Goal: Task Accomplishment & Management: Manage account settings

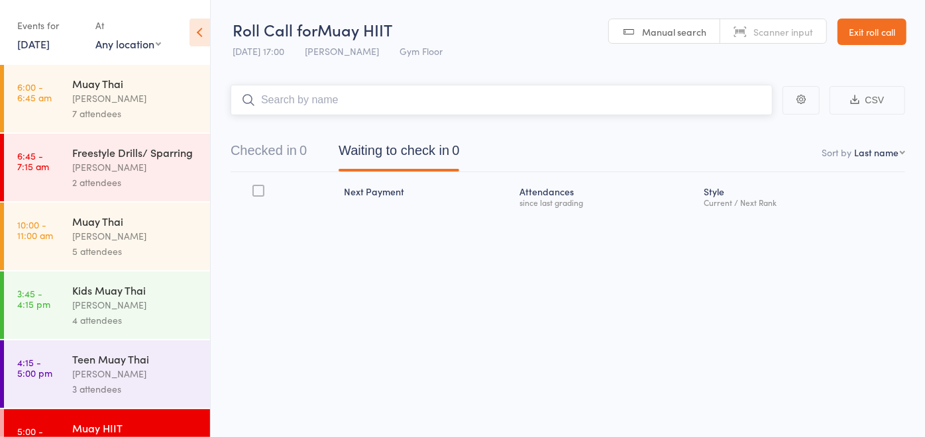
click at [359, 104] on input "search" at bounding box center [501, 100] width 542 height 30
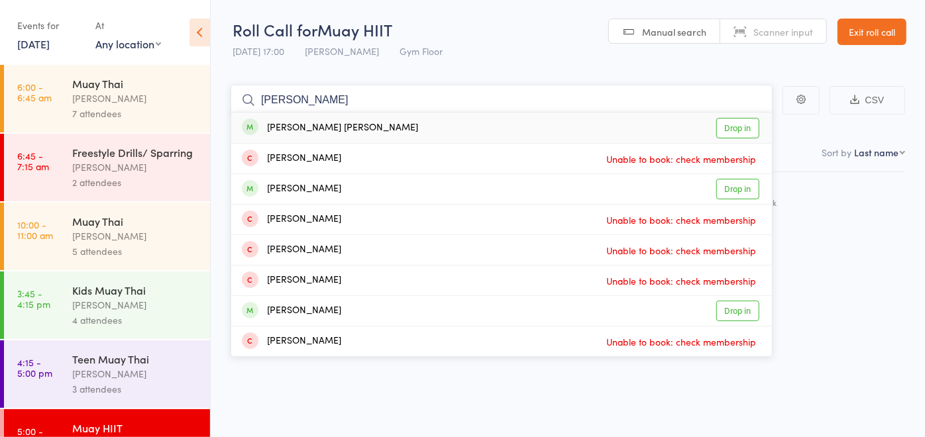
type input "cooper"
click at [331, 135] on div "Cooper Lynch Drop in" at bounding box center [501, 128] width 540 height 30
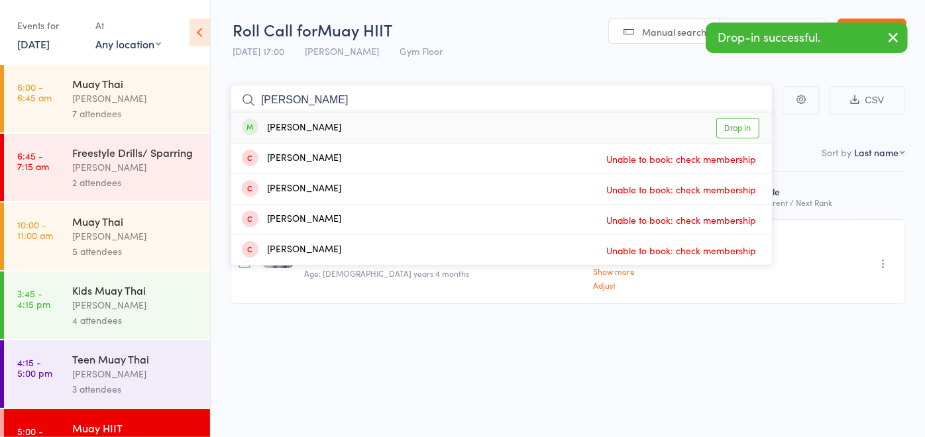
type input "simone"
click at [360, 119] on div "Simone Dench Drop in" at bounding box center [501, 128] width 540 height 30
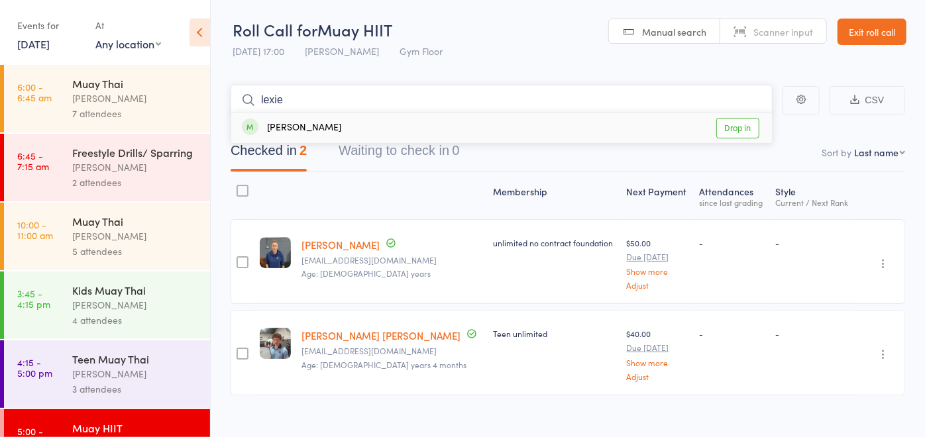
type input "lexie"
click at [360, 119] on div "Lexie Dusan-Muir Drop in" at bounding box center [501, 128] width 540 height 30
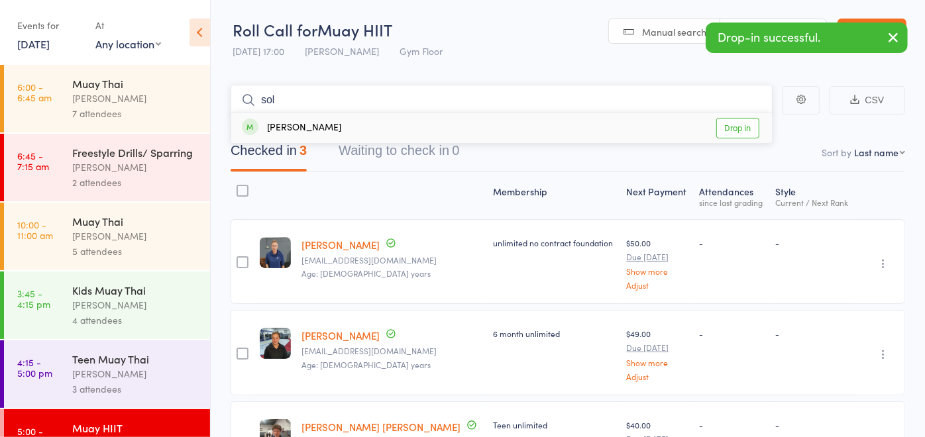
type input "sol"
click at [360, 119] on div "Sol Psaila Drop in" at bounding box center [501, 128] width 540 height 30
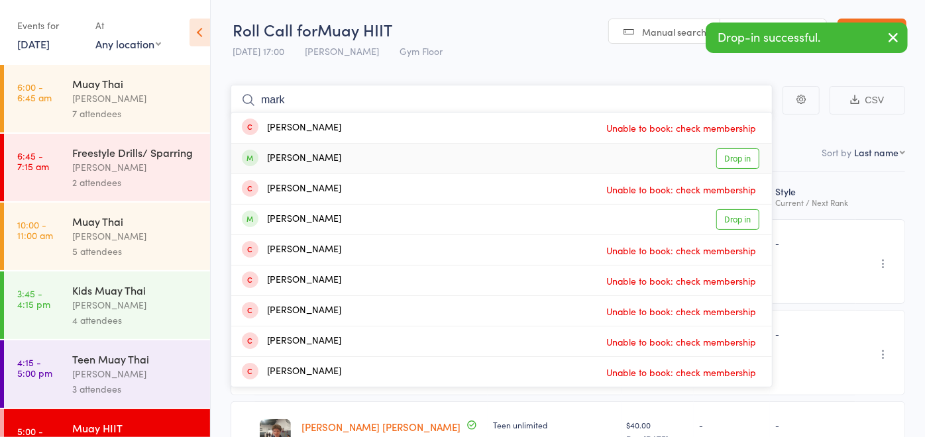
type input "mark"
click at [336, 156] on div "Mark Khalil Drop in" at bounding box center [501, 159] width 540 height 30
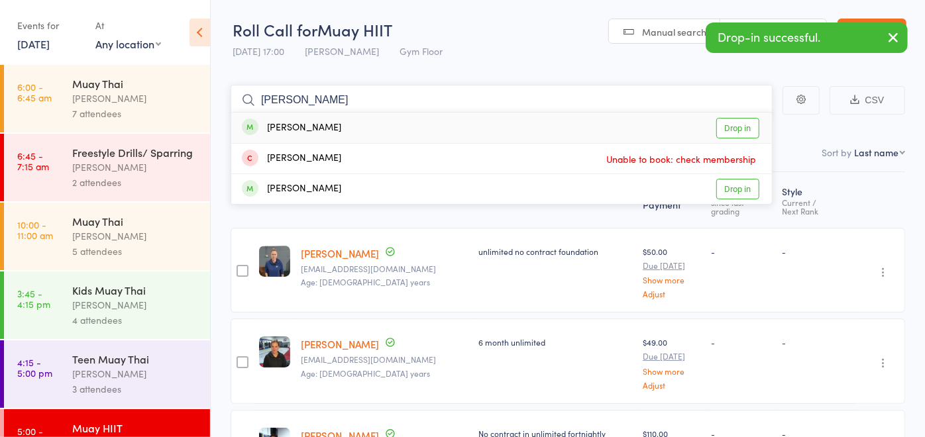
type input "zane"
click at [344, 135] on div "Zane Eirth Drop in" at bounding box center [501, 128] width 540 height 30
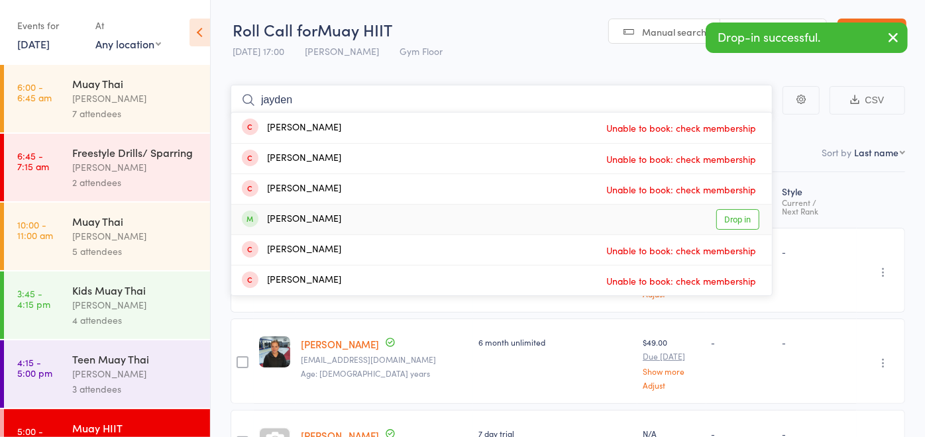
type input "jayden"
click at [331, 215] on div "Jaden Dincsoy Drop in" at bounding box center [501, 220] width 540 height 30
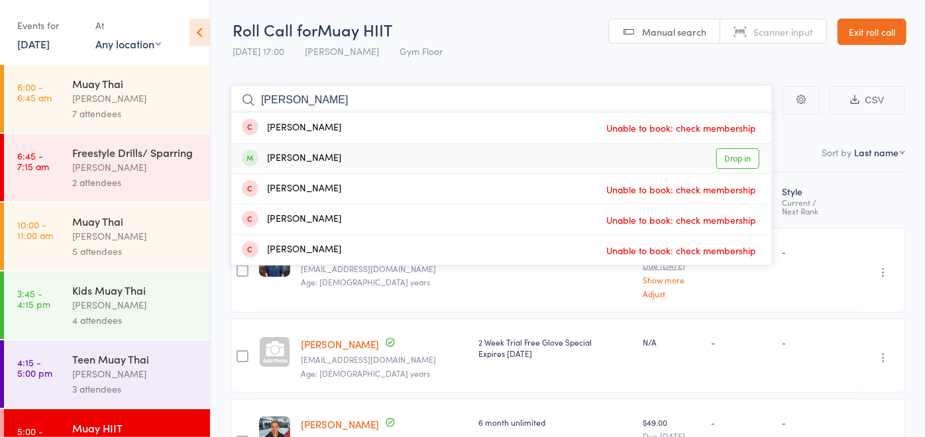
type input "jarrod"
click at [356, 160] on div "Jarrod Colwell Drop in" at bounding box center [501, 159] width 540 height 30
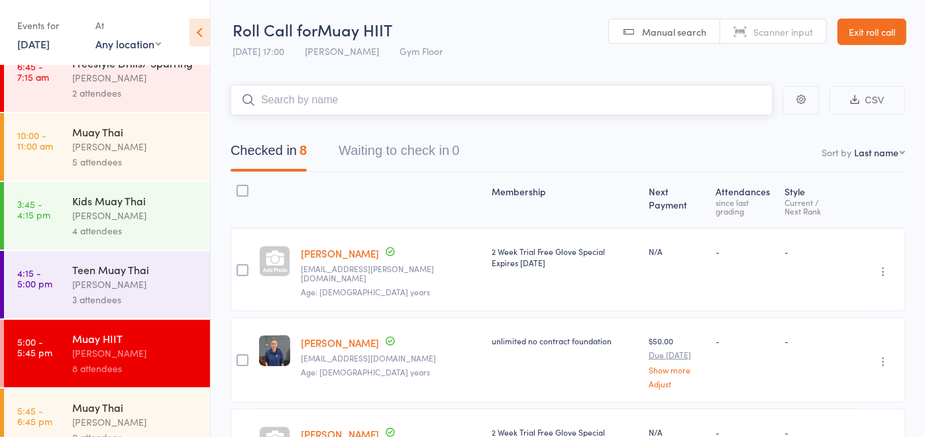
scroll to position [199, 0]
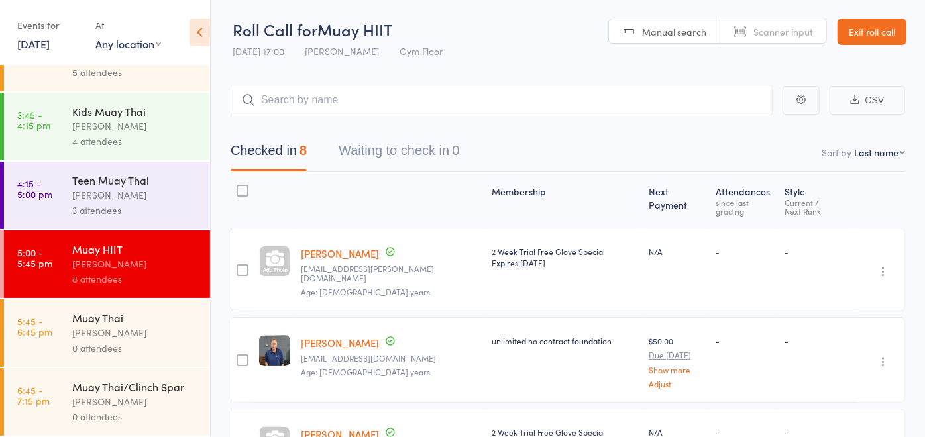
click at [105, 327] on div "[PERSON_NAME]" at bounding box center [135, 332] width 127 height 15
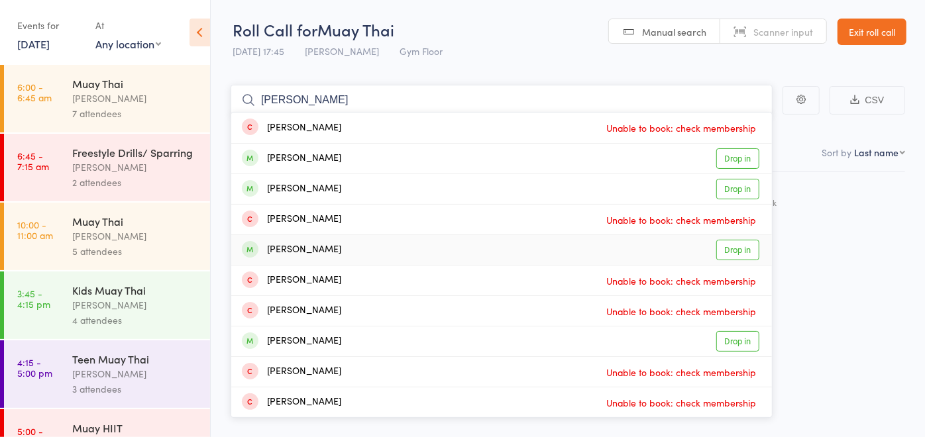
type input "jake"
click at [315, 244] on div "Jake Oldham" at bounding box center [291, 249] width 99 height 15
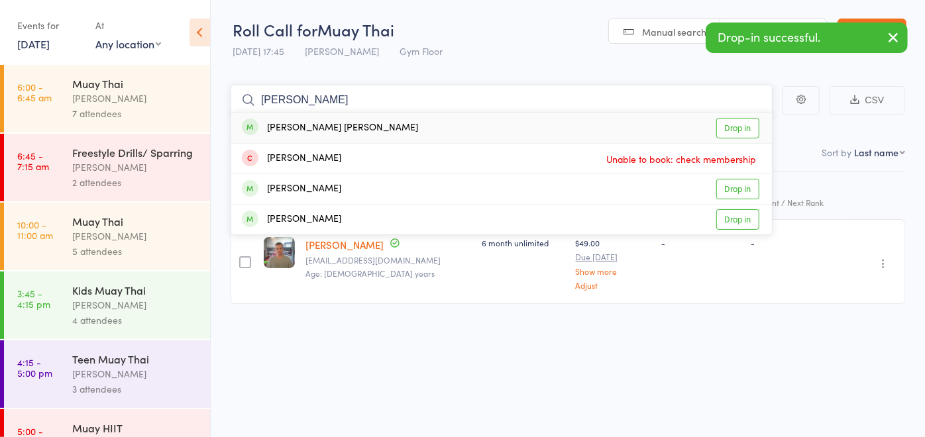
type input "connor"
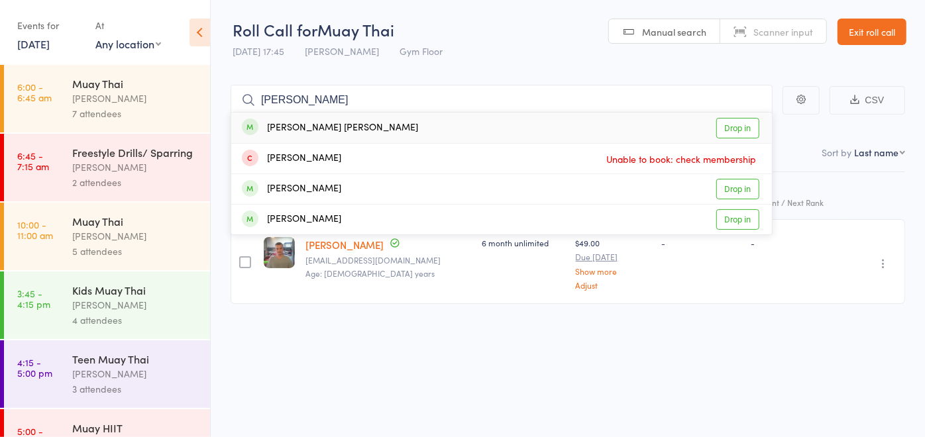
click at [321, 127] on div "Connor Pearson" at bounding box center [330, 128] width 176 height 15
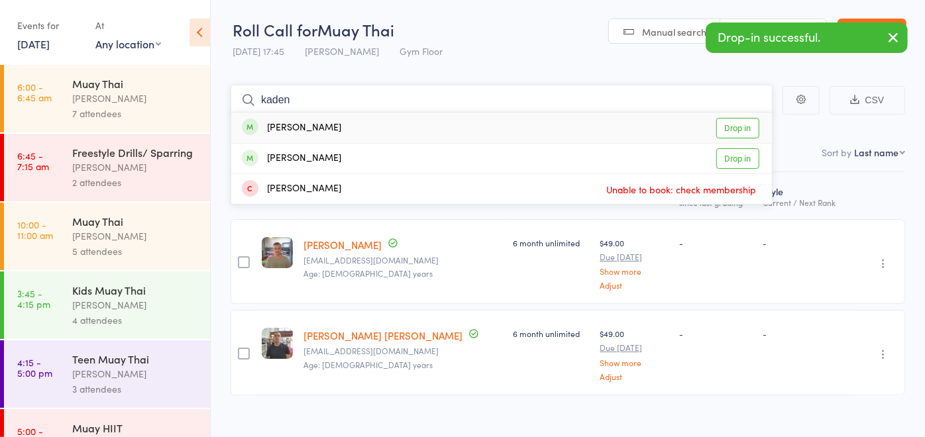
type input "kaden"
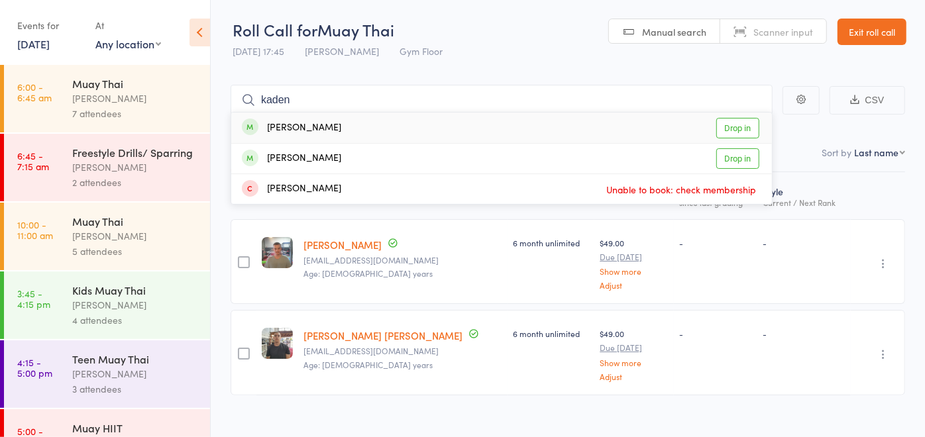
click at [321, 127] on div "Kaden Danyliuk" at bounding box center [291, 128] width 99 height 15
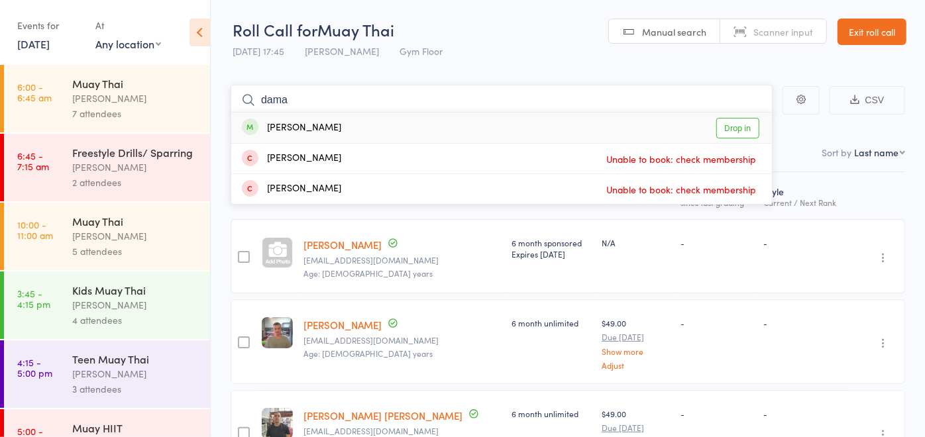
type input "dama"
click at [374, 132] on div "Damask Bradshaw Drop in" at bounding box center [501, 128] width 540 height 30
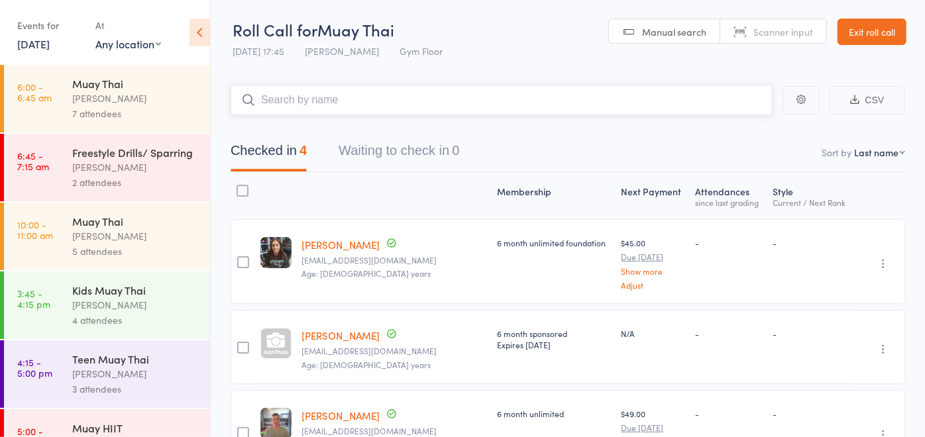
scroll to position [199, 0]
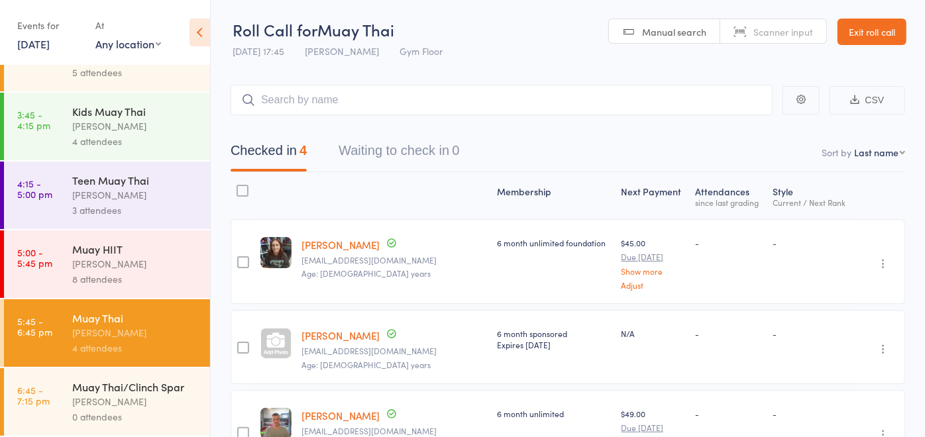
click at [136, 263] on div "[PERSON_NAME]" at bounding box center [135, 263] width 127 height 15
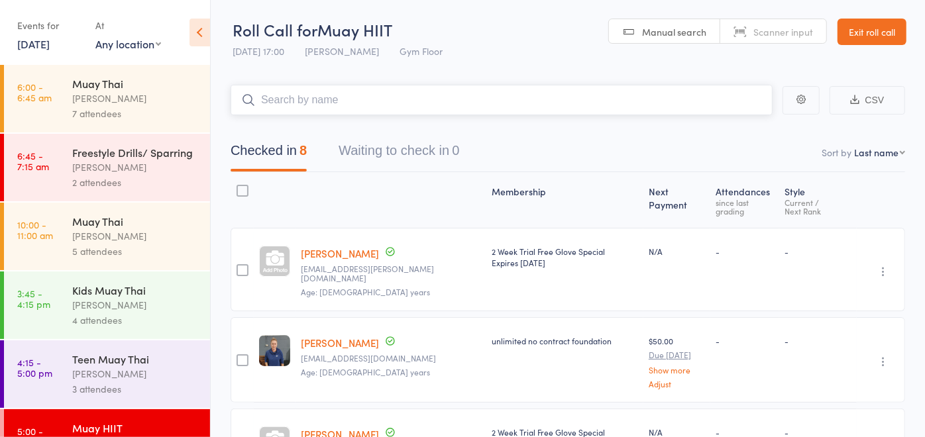
scroll to position [147, 0]
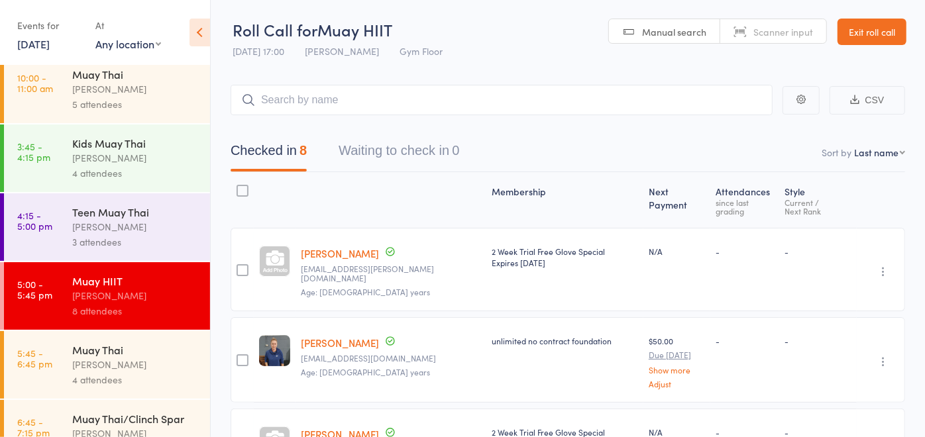
click at [158, 357] on div "Muay Thai" at bounding box center [135, 349] width 127 height 15
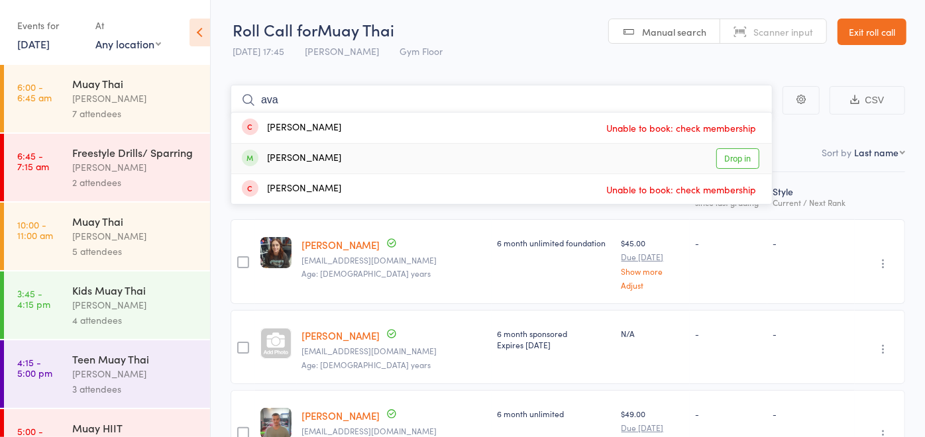
type input "ava"
click at [350, 155] on div "Ava Dusan-Muir Drop in" at bounding box center [501, 159] width 540 height 30
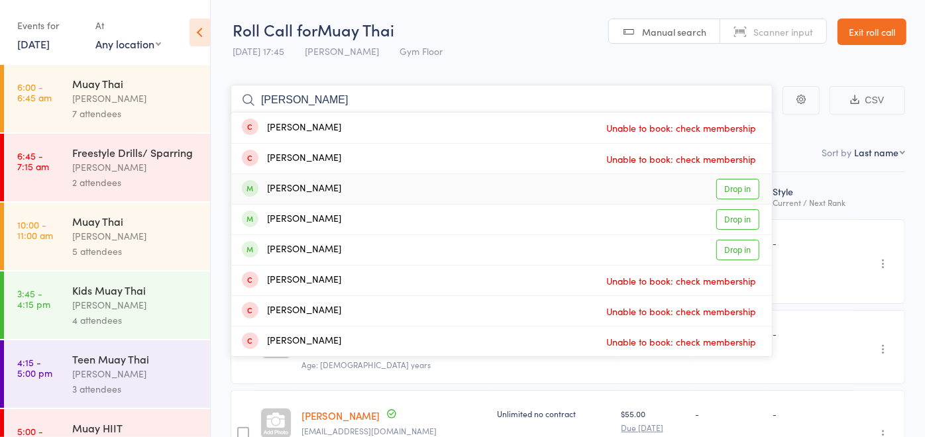
type input "joe"
click at [377, 183] on div "Joe Fitzgibbons Drop in" at bounding box center [501, 189] width 540 height 30
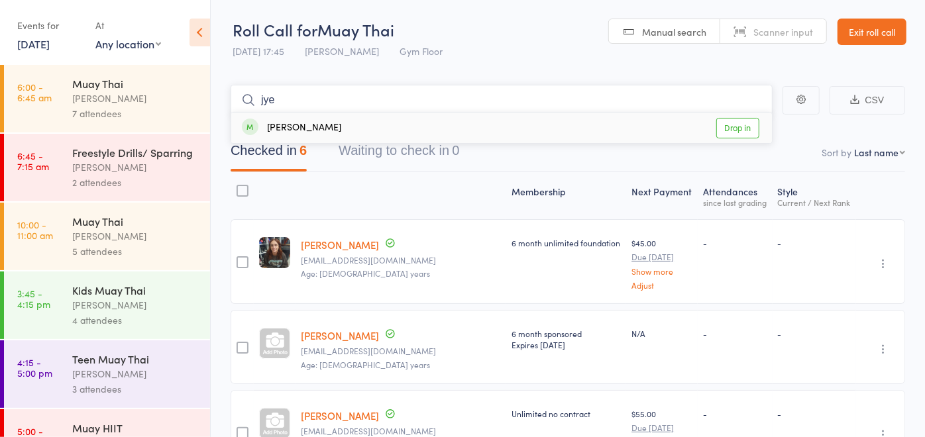
type input "jye"
click at [391, 134] on div "Jye Saunders Drop in" at bounding box center [501, 128] width 540 height 30
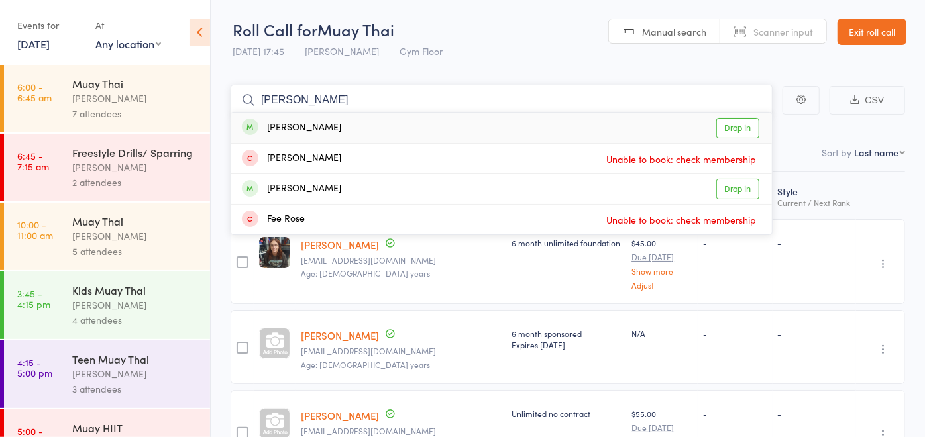
type input "rowan"
click at [378, 132] on div "Rowan King Drop in" at bounding box center [501, 128] width 540 height 30
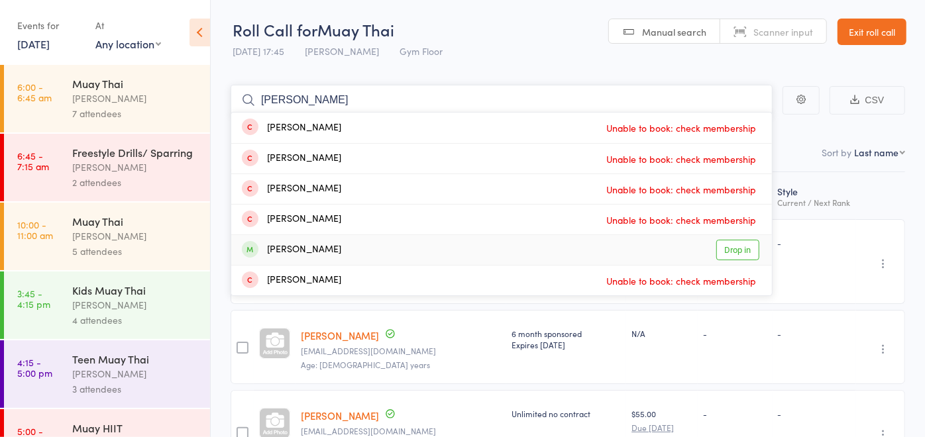
type input "scott"
click at [336, 256] on div "Scott Forbes Drop in" at bounding box center [501, 250] width 540 height 30
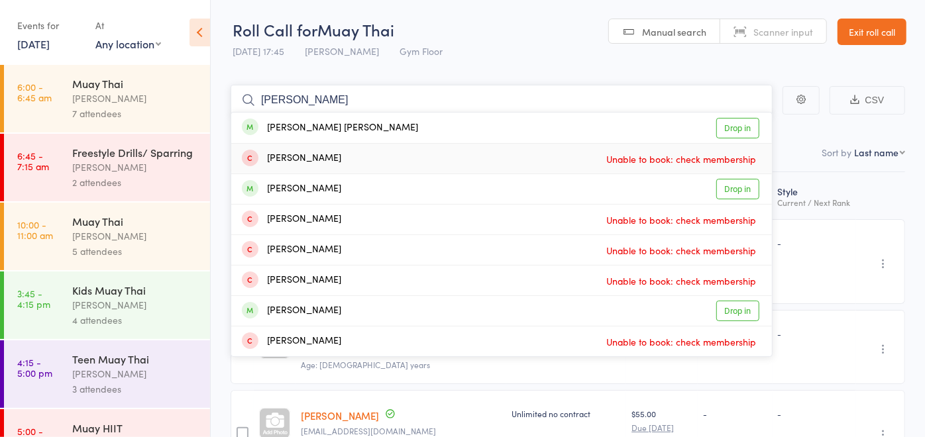
type input "cooper"
click at [522, 185] on div "Cooper Shepley Drop in" at bounding box center [501, 189] width 540 height 30
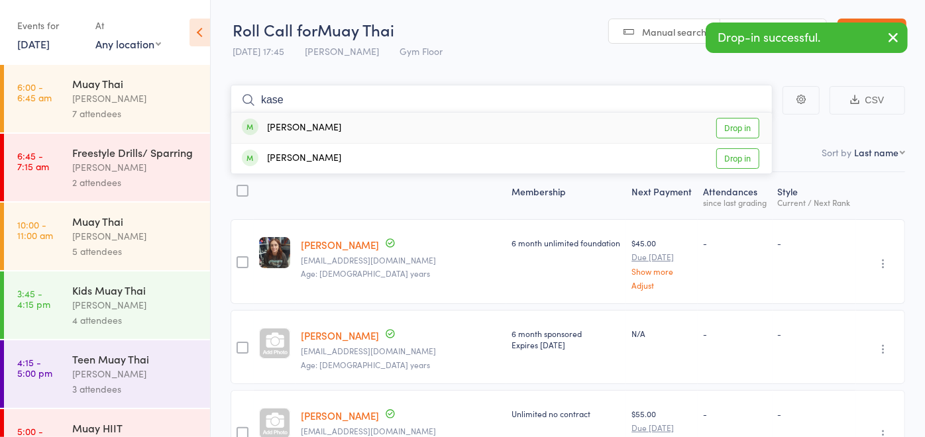
type input "kase"
click at [382, 126] on div "Kase Beck Drop in" at bounding box center [501, 128] width 540 height 30
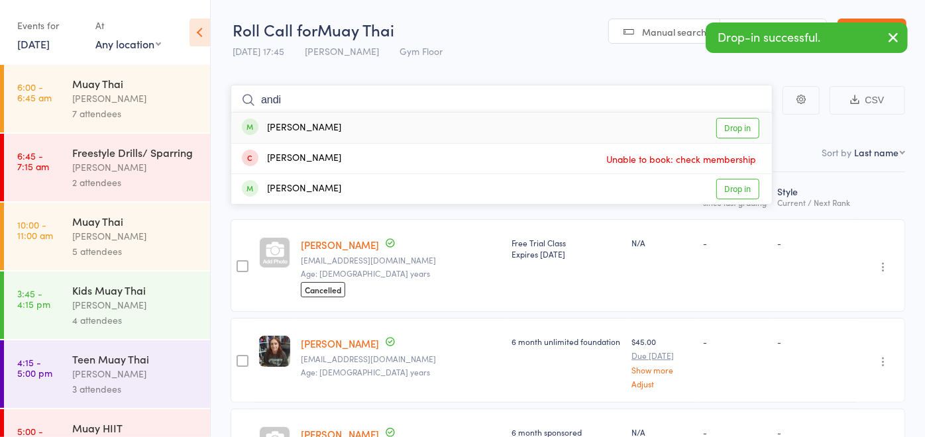
type input "andi"
click at [378, 125] on div "Andi Follett Drop in" at bounding box center [501, 128] width 540 height 30
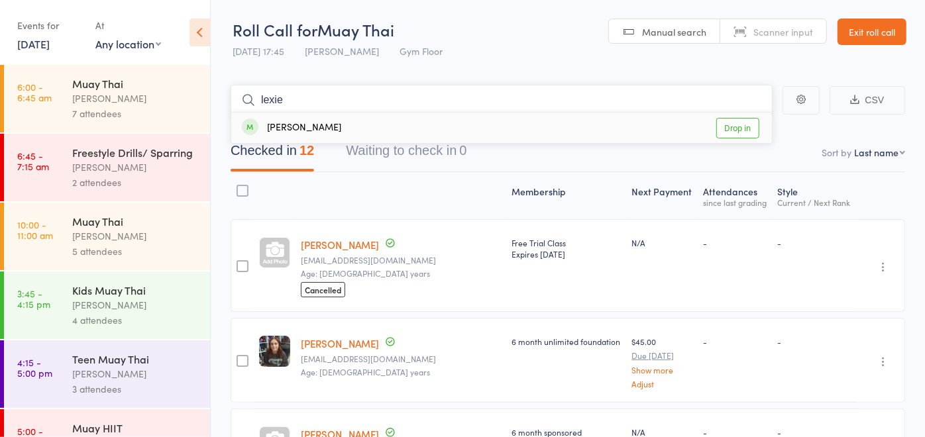
type input "lexie"
click at [353, 123] on div "Lexie Dusan-Muir Drop in" at bounding box center [501, 128] width 540 height 30
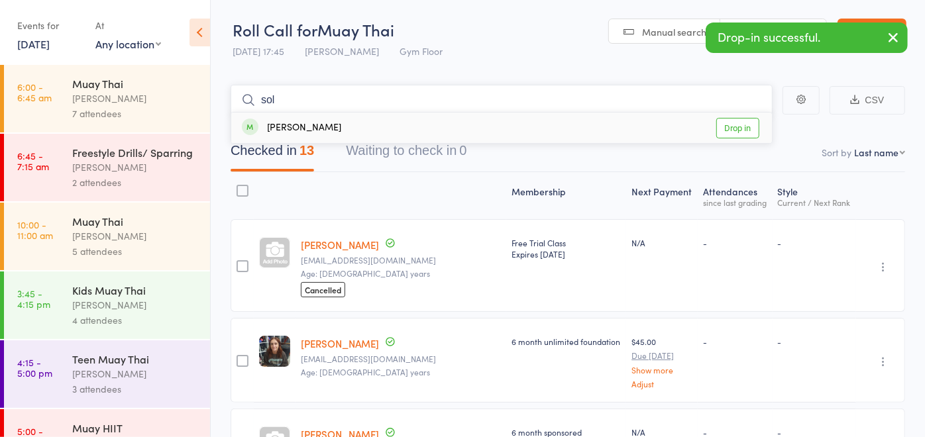
type input "sol"
click at [348, 126] on div "Sol Psaila Drop in" at bounding box center [501, 128] width 540 height 30
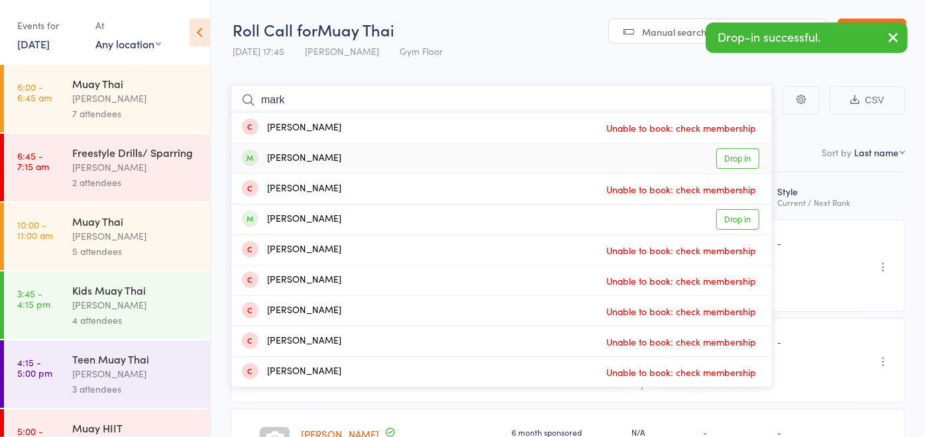
type input "mark"
click at [331, 162] on div "Mark Khalil Drop in" at bounding box center [501, 159] width 540 height 30
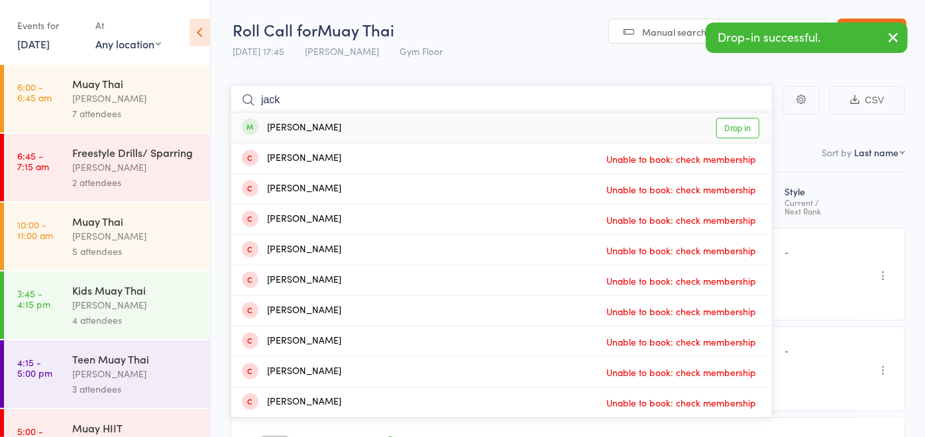
type input "jack"
click at [338, 127] on div "Jack Moy Drop in" at bounding box center [501, 128] width 540 height 30
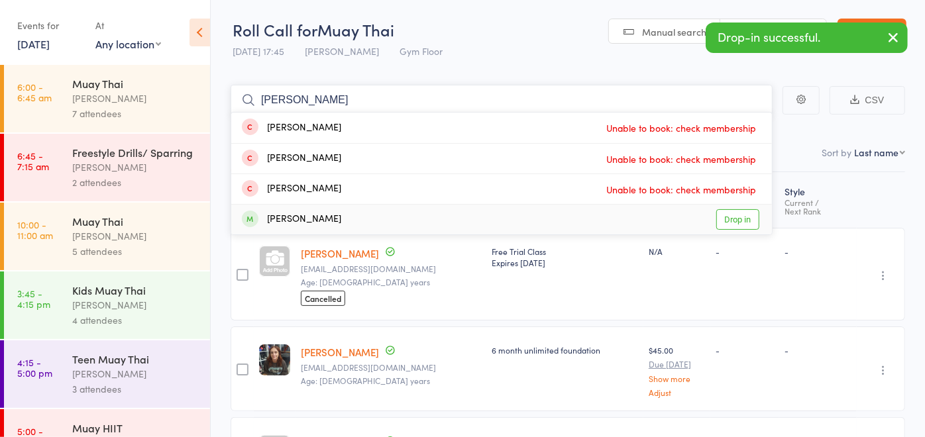
type input "david"
click at [317, 220] on div "David Berriman" at bounding box center [291, 219] width 99 height 15
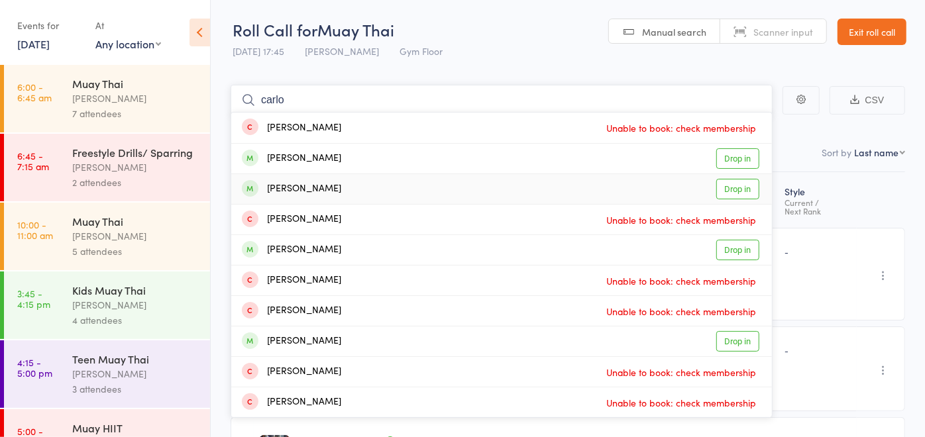
type input "carlo"
click at [352, 187] on div "Carlos Palacios Drop in" at bounding box center [501, 189] width 540 height 30
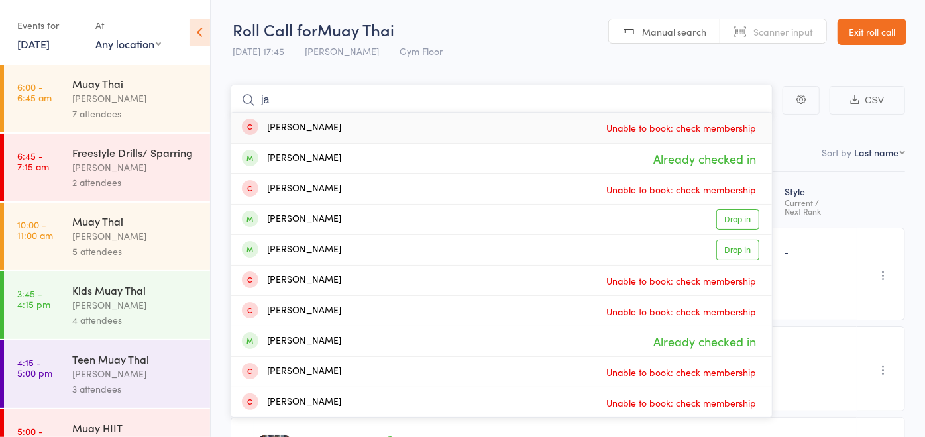
type input "j"
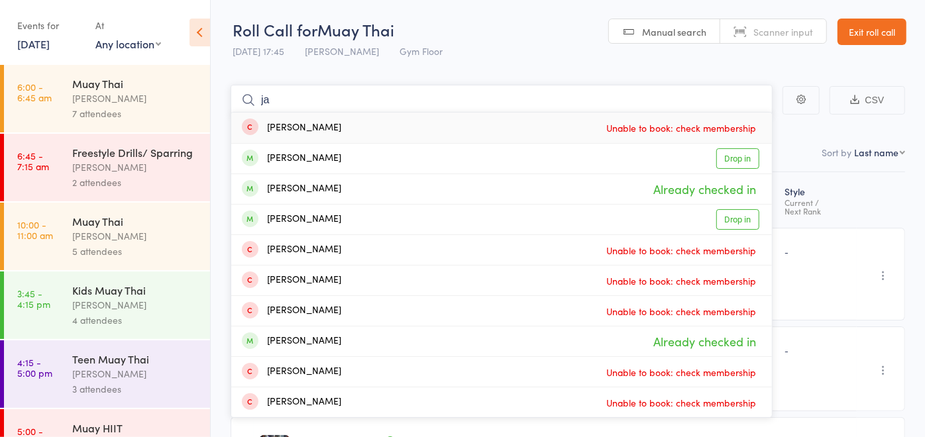
type input "j"
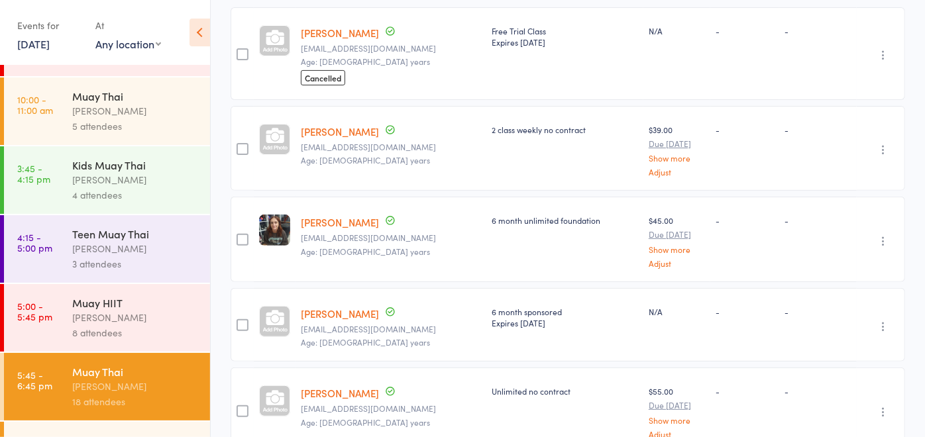
scroll to position [199, 0]
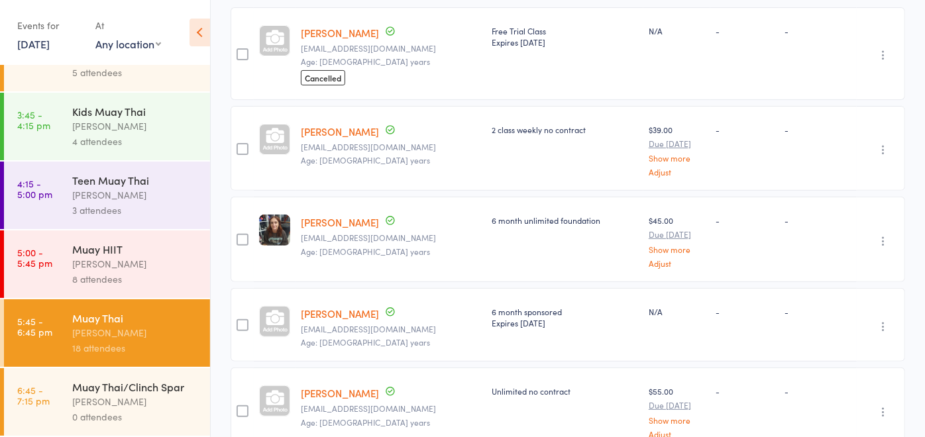
click at [107, 412] on div "0 attendees" at bounding box center [135, 416] width 127 height 15
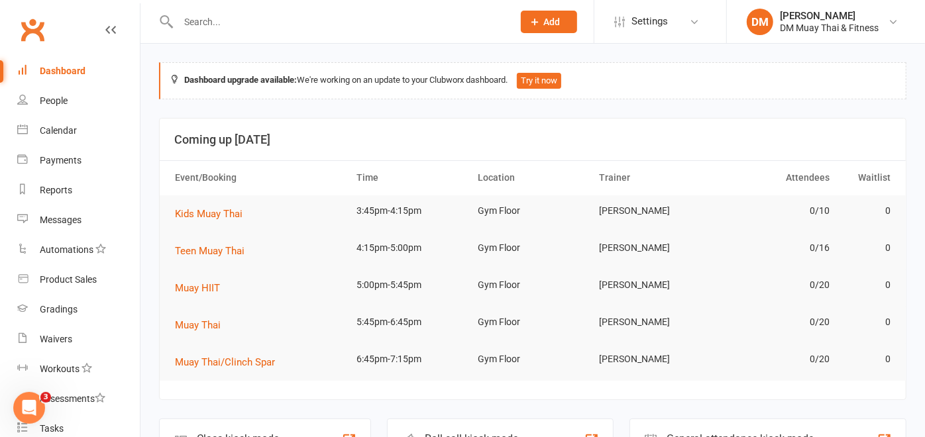
click at [533, 16] on icon at bounding box center [535, 22] width 12 height 12
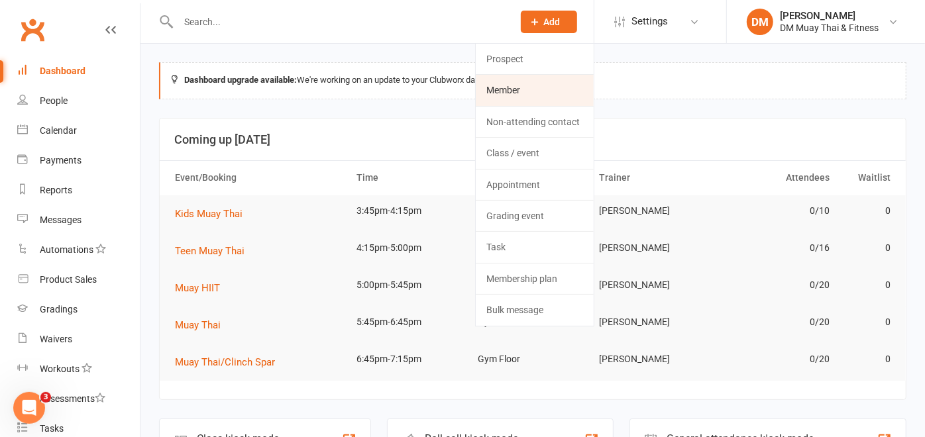
click at [521, 89] on link "Member" at bounding box center [535, 90] width 118 height 30
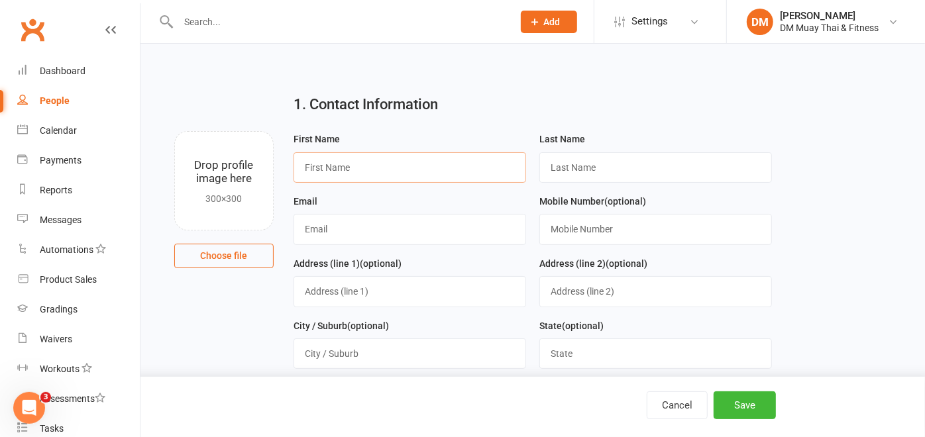
click at [374, 168] on input "text" at bounding box center [409, 167] width 232 height 30
type input "Kase"
click at [566, 170] on input "text" at bounding box center [655, 167] width 232 height 30
type input "Beck"
click at [366, 230] on input "text" at bounding box center [409, 229] width 232 height 30
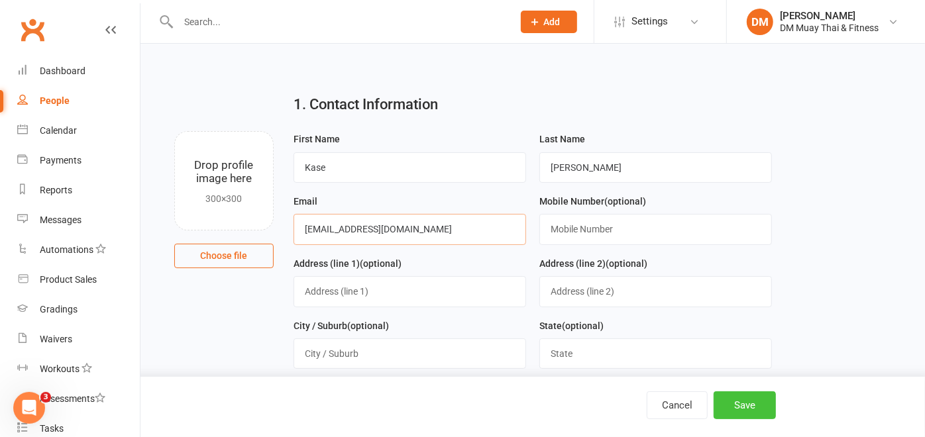
type input "beckkase2@gmail.com"
click at [747, 401] on button "Save" at bounding box center [744, 405] width 62 height 28
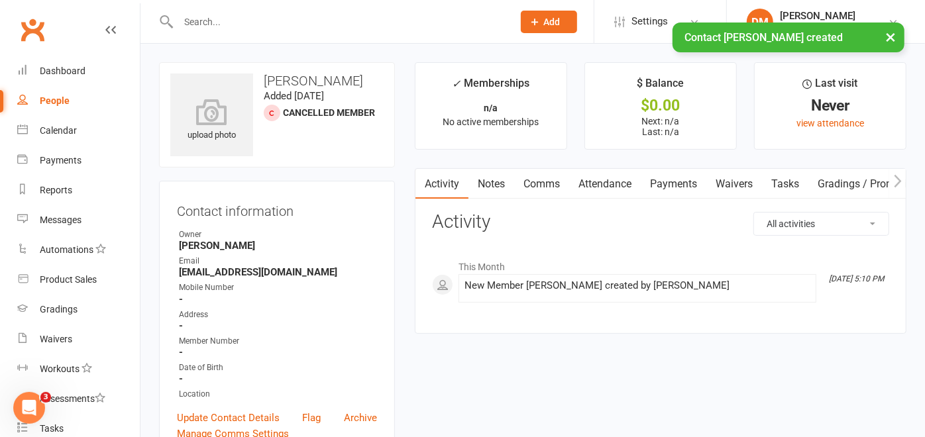
click at [742, 183] on link "Waivers" at bounding box center [734, 184] width 56 height 30
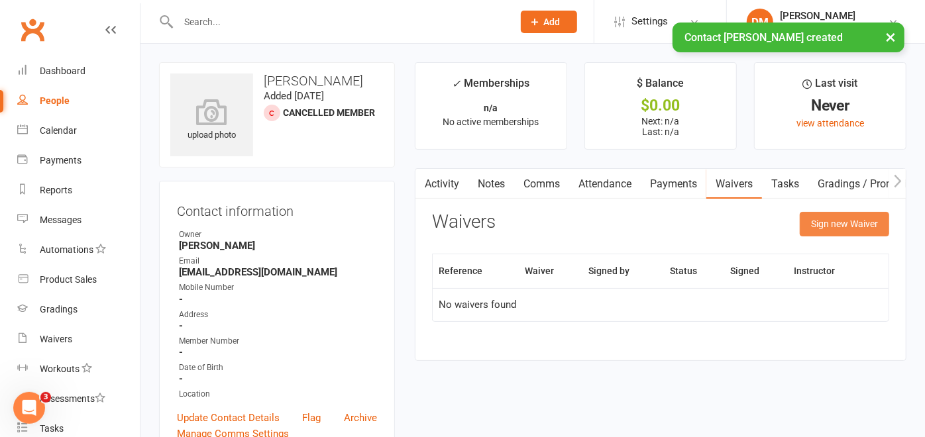
click at [834, 220] on button "Sign new Waiver" at bounding box center [843, 224] width 89 height 24
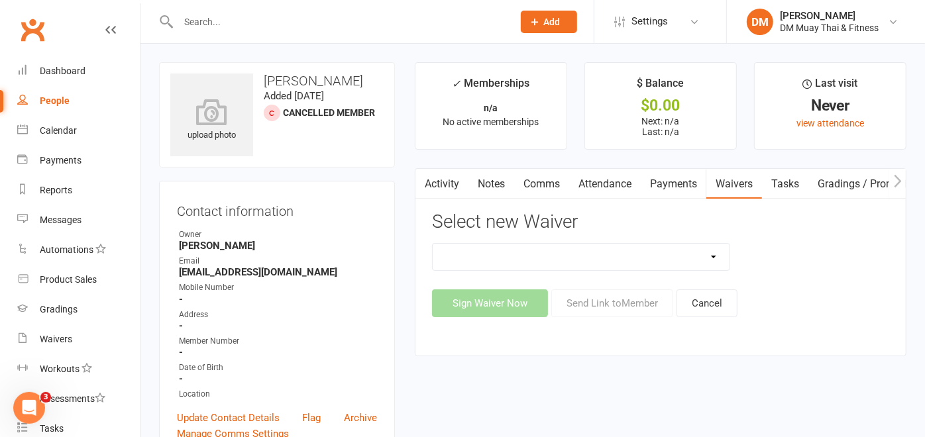
click at [713, 261] on select "10 Class Pass 2 class weekly fortnightly payments no contract 2 class weekly no…" at bounding box center [581, 257] width 297 height 26
select select "12213"
click at [433, 244] on select "10 Class Pass 2 class weekly fortnightly payments no contract 2 class weekly no…" at bounding box center [581, 257] width 297 height 26
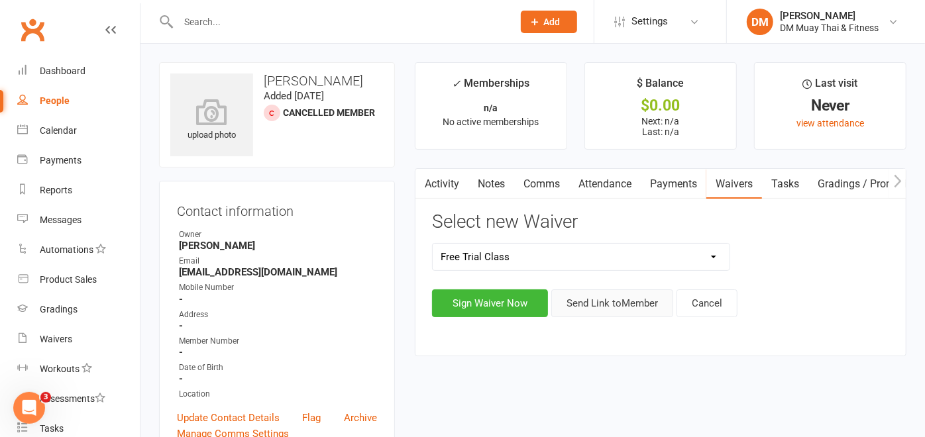
click at [623, 310] on button "Send Link to Member" at bounding box center [612, 303] width 122 height 28
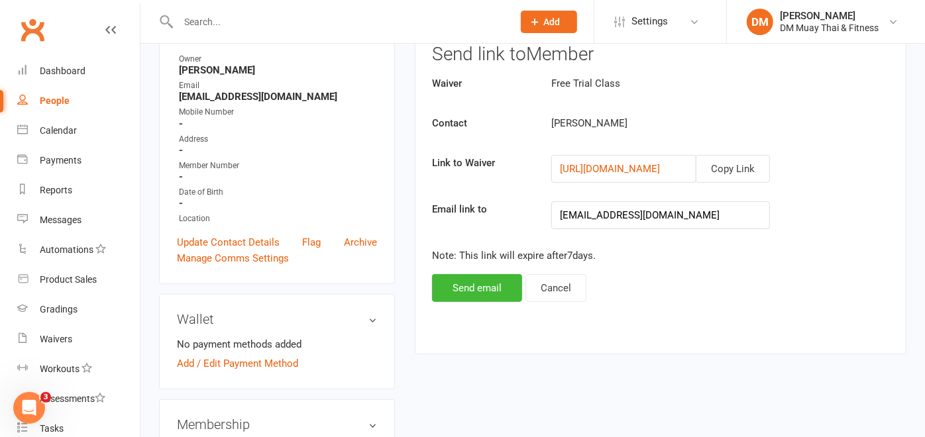
scroll to position [221, 0]
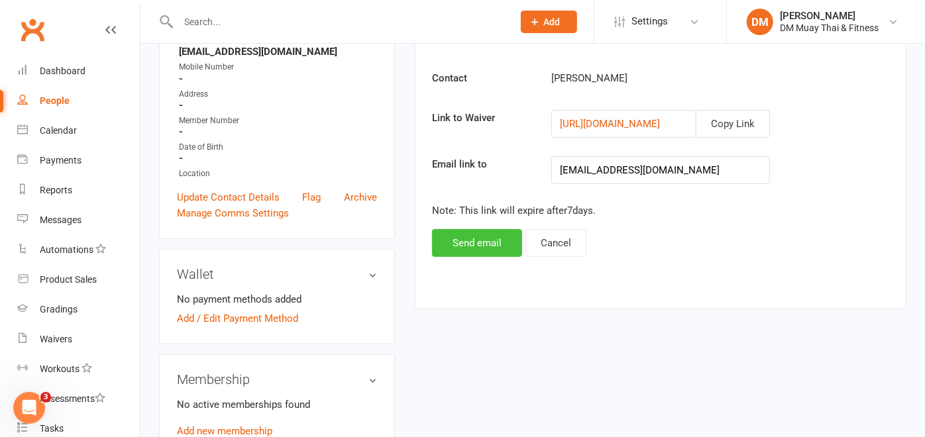
click at [495, 242] on button "Send email" at bounding box center [477, 243] width 90 height 28
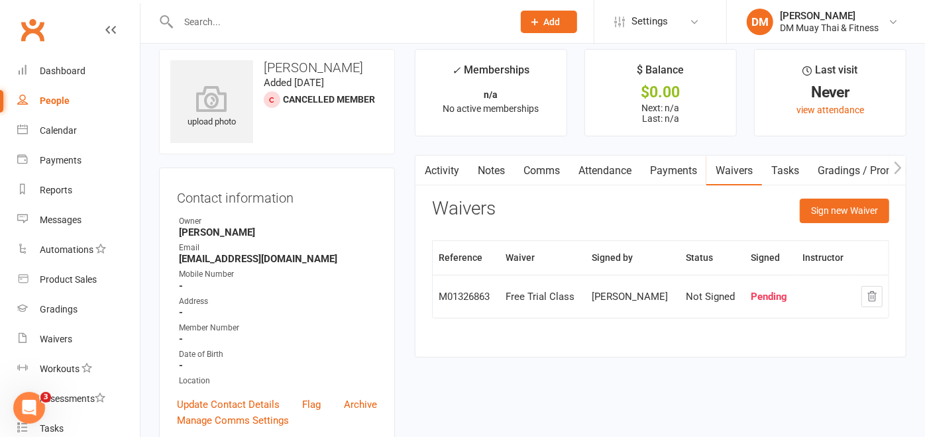
scroll to position [0, 0]
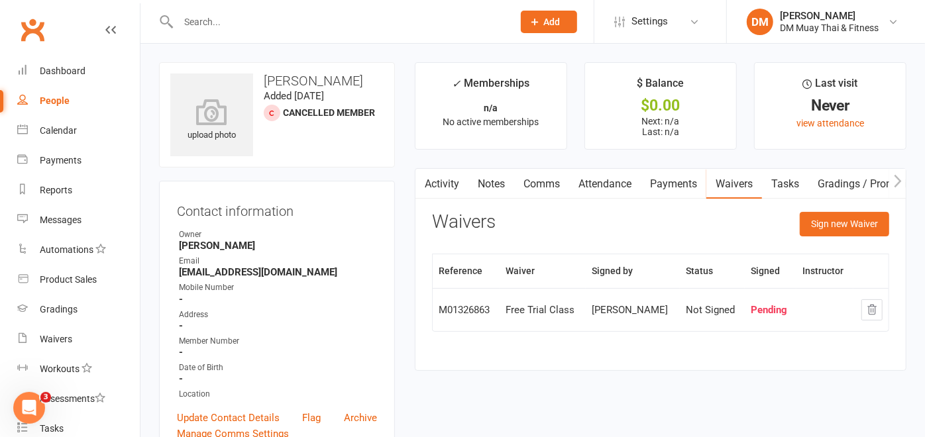
click at [560, 13] on button "Add" at bounding box center [549, 22] width 56 height 23
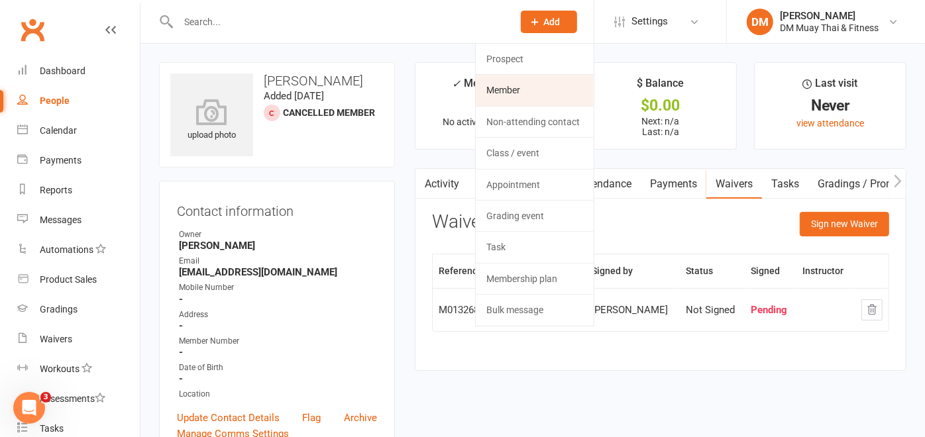
click at [528, 91] on link "Member" at bounding box center [535, 90] width 118 height 30
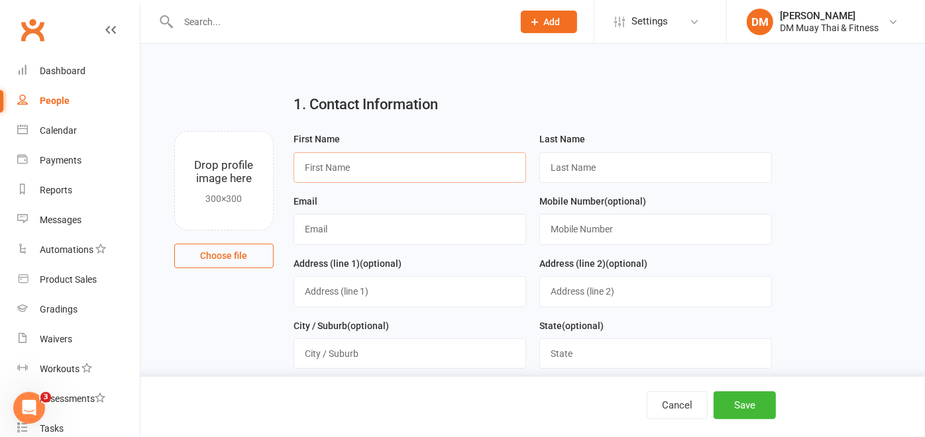
click at [369, 161] on input "text" at bounding box center [409, 167] width 232 height 30
type input "Cooper"
click at [607, 172] on input "text" at bounding box center [655, 167] width 232 height 30
type input "Shepley"
click at [342, 227] on input "text" at bounding box center [409, 229] width 232 height 30
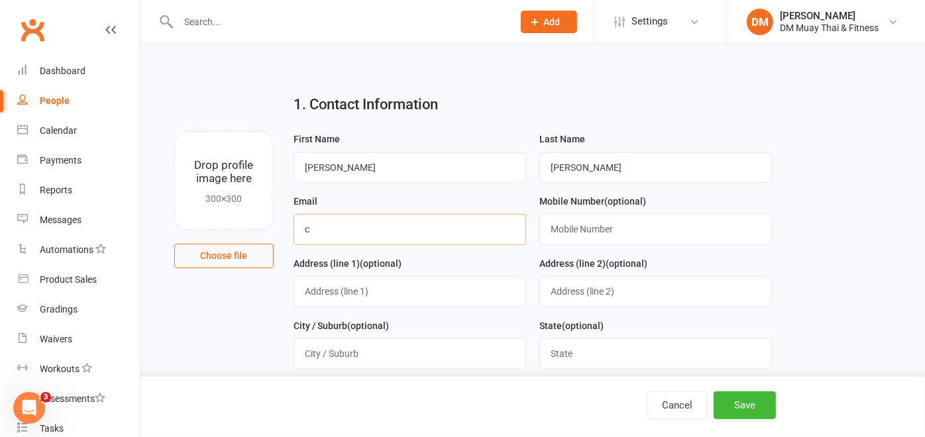
click at [342, 227] on input "c" at bounding box center [409, 229] width 232 height 30
type input "coopershepley@icloud.com"
click at [744, 407] on button "Save" at bounding box center [744, 405] width 62 height 28
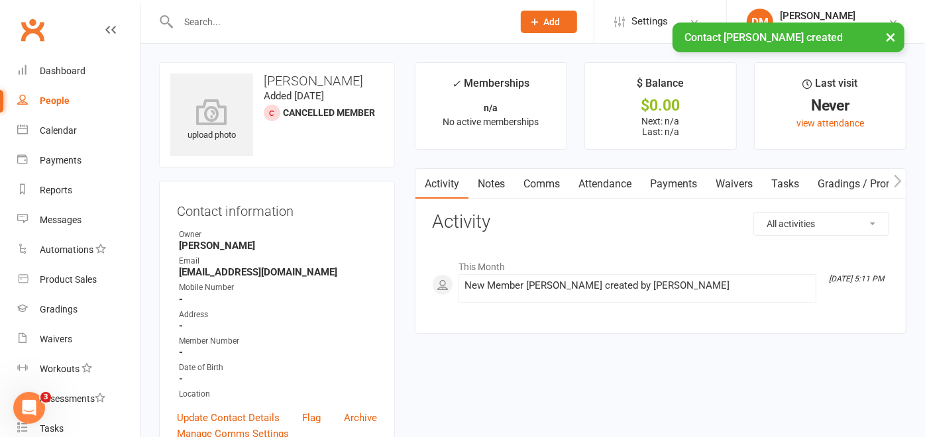
click at [725, 174] on link "Waivers" at bounding box center [734, 184] width 56 height 30
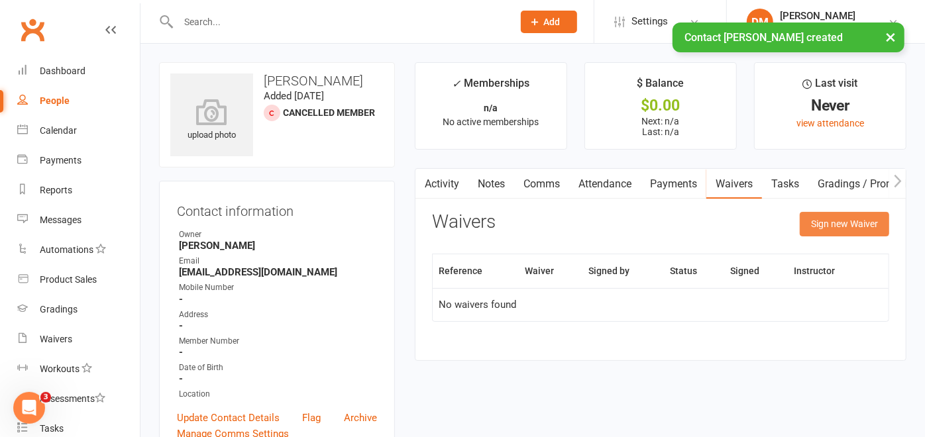
click at [850, 217] on button "Sign new Waiver" at bounding box center [843, 224] width 89 height 24
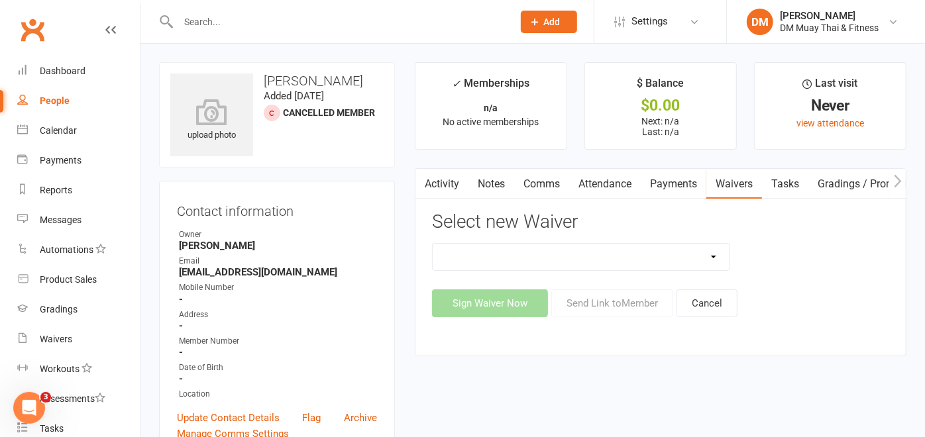
click at [714, 253] on select "10 Class Pass 2 class weekly fortnightly payments no contract 2 class weekly no…" at bounding box center [581, 257] width 297 height 26
select select "12213"
click at [433, 244] on select "10 Class Pass 2 class weekly fortnightly payments no contract 2 class weekly no…" at bounding box center [581, 257] width 297 height 26
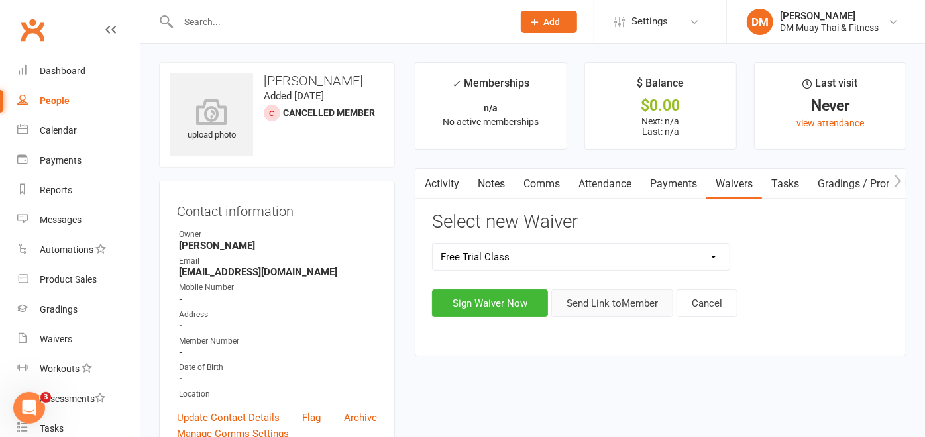
click at [632, 301] on button "Send Link to Member" at bounding box center [612, 303] width 122 height 28
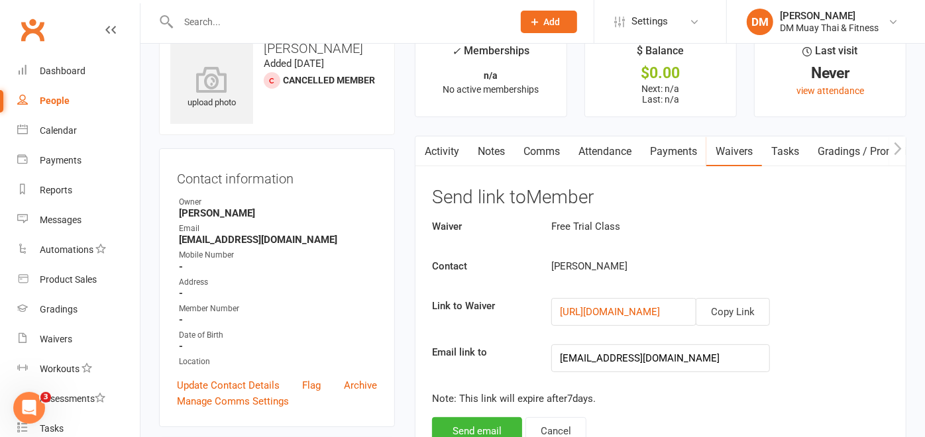
scroll to position [74, 0]
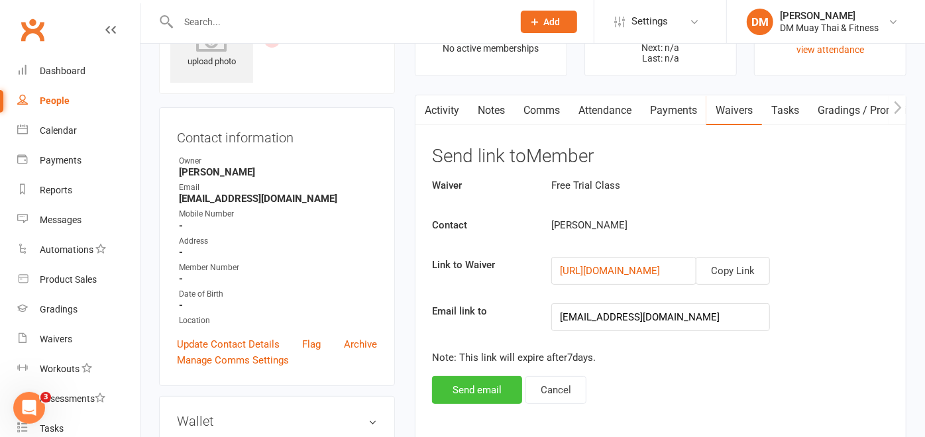
click at [480, 387] on button "Send email" at bounding box center [477, 390] width 90 height 28
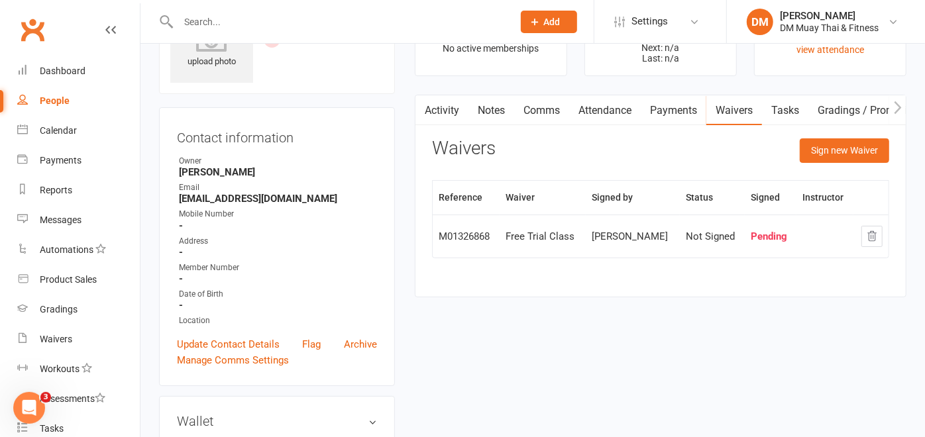
scroll to position [456, 0]
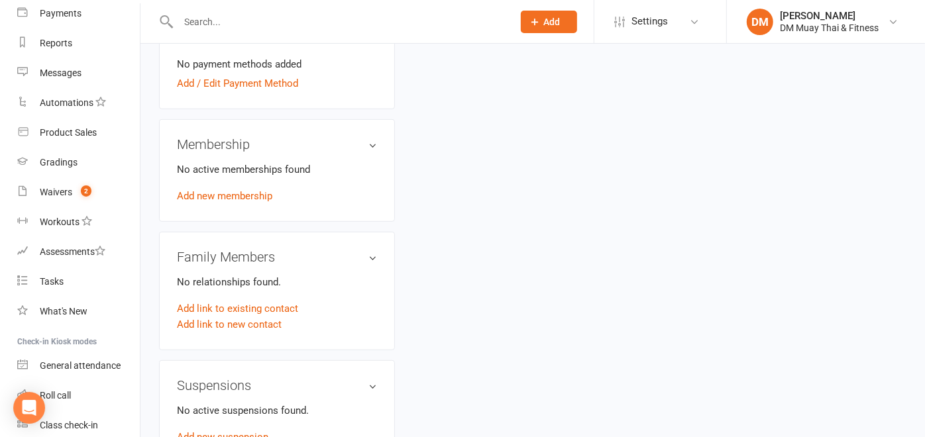
scroll to position [234, 0]
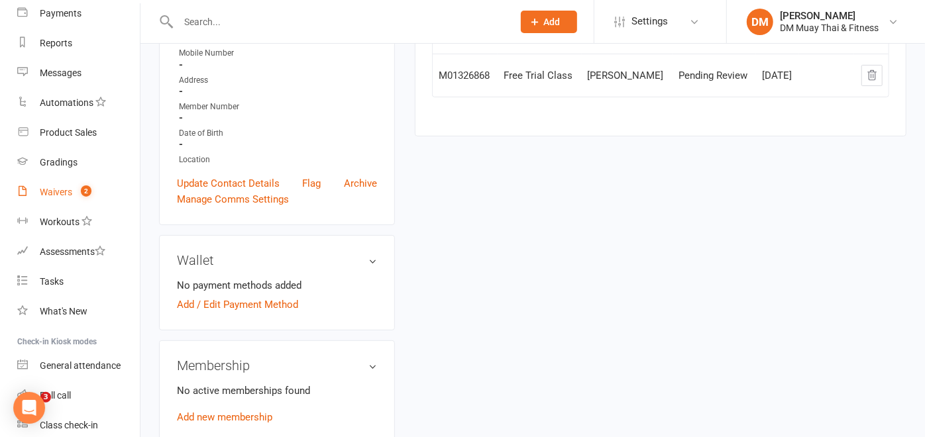
click at [74, 195] on link "Waivers 2" at bounding box center [78, 193] width 123 height 30
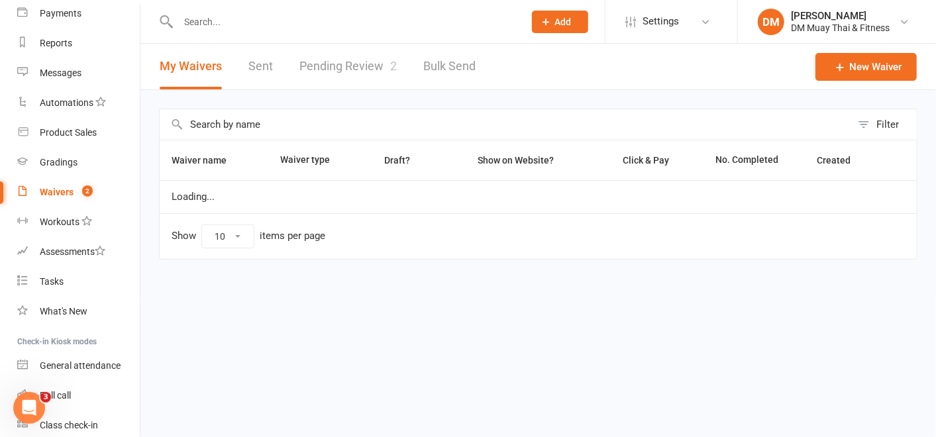
select select "25"
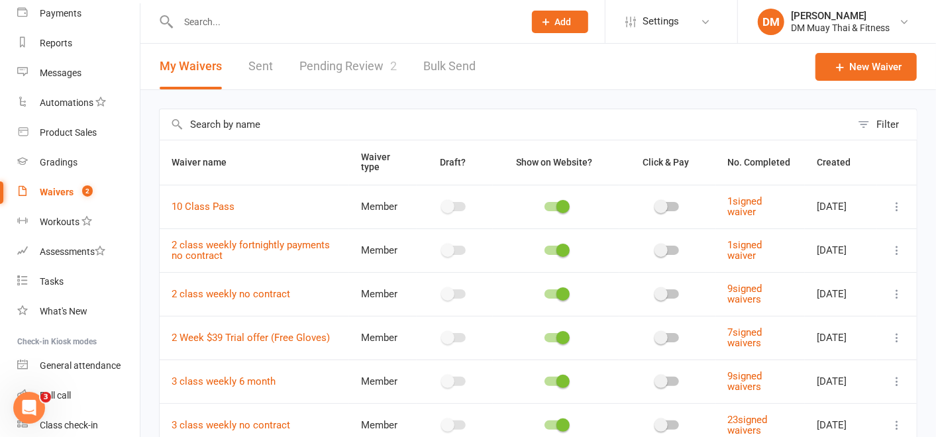
click at [363, 69] on link "Pending Review 2" at bounding box center [347, 67] width 97 height 46
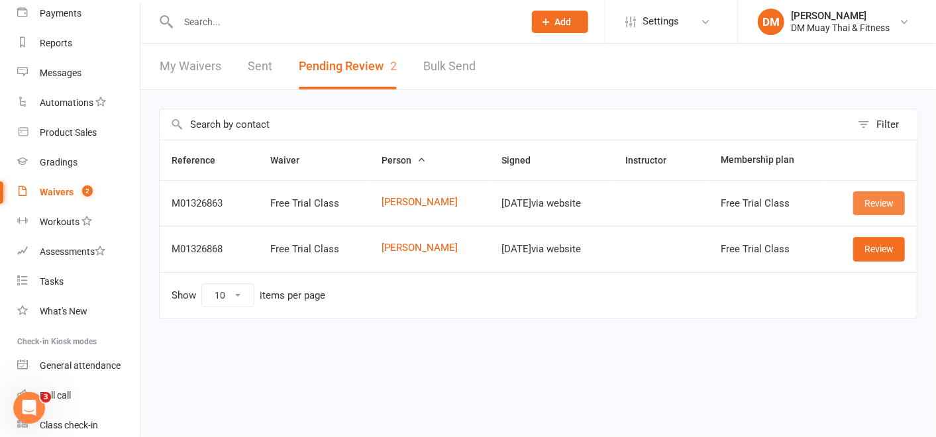
click at [880, 199] on link "Review" at bounding box center [879, 203] width 52 height 24
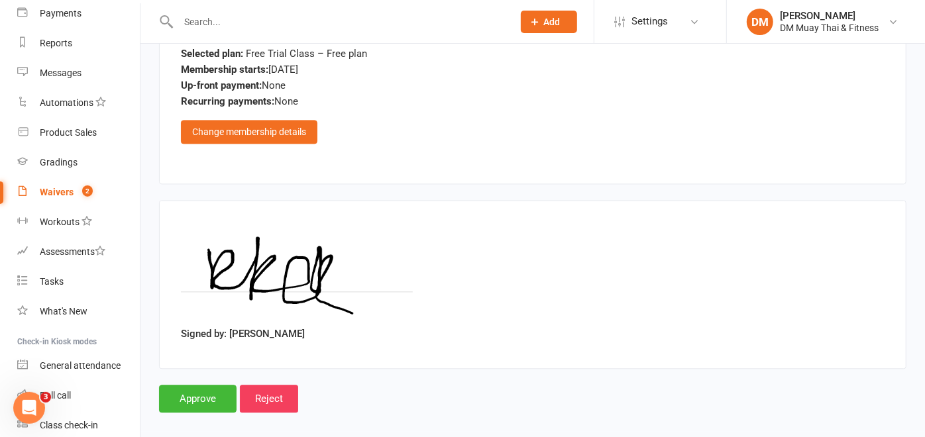
scroll to position [1708, 0]
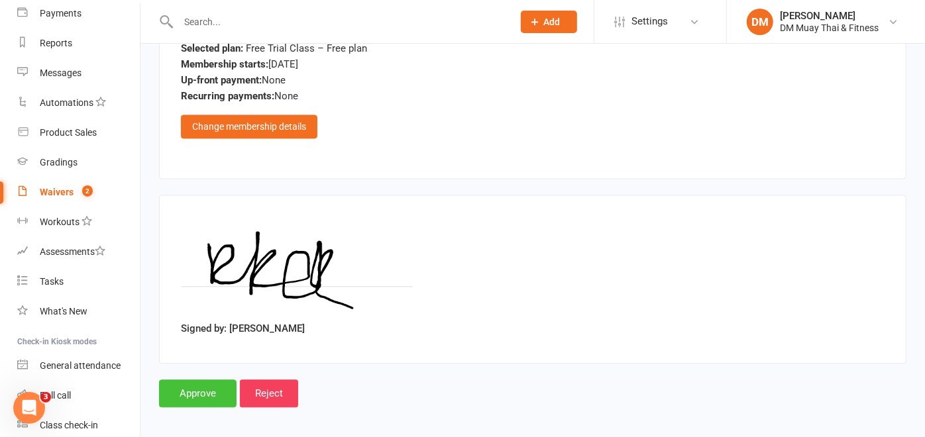
click at [202, 383] on input "Approve" at bounding box center [197, 394] width 77 height 28
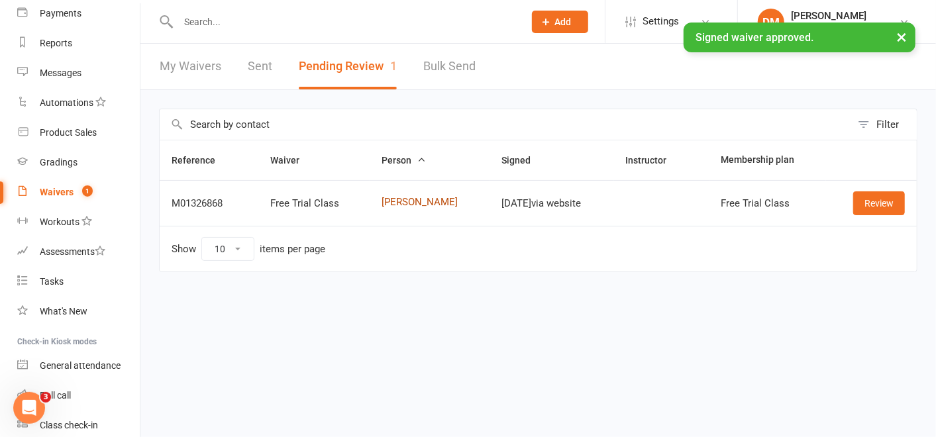
click at [398, 203] on link "Cooper Shepley" at bounding box center [430, 202] width 96 height 11
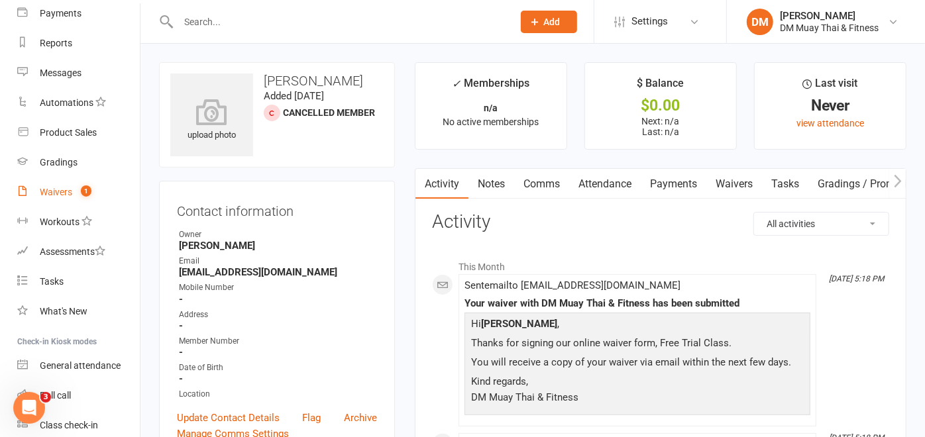
click at [57, 188] on div "Waivers" at bounding box center [56, 192] width 32 height 11
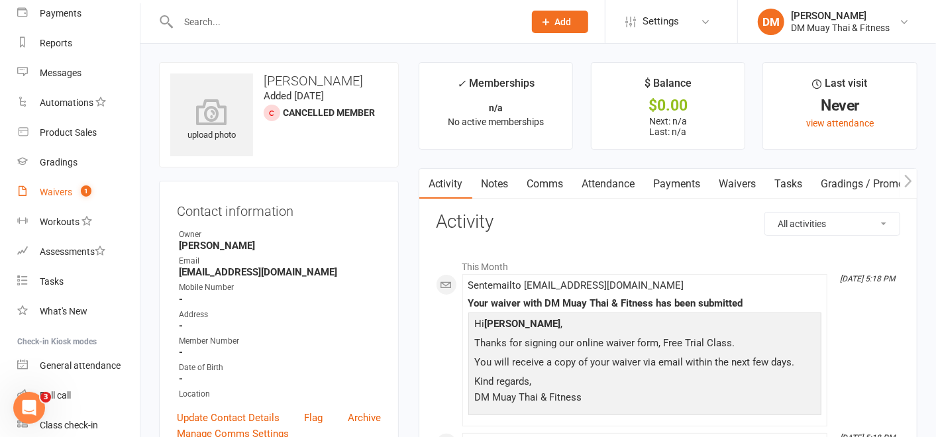
select select "25"
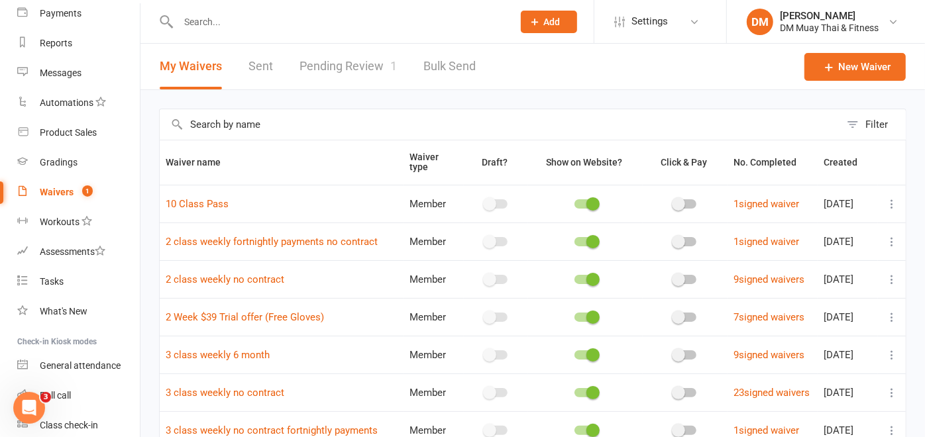
click at [359, 70] on link "Pending Review 1" at bounding box center [347, 67] width 97 height 46
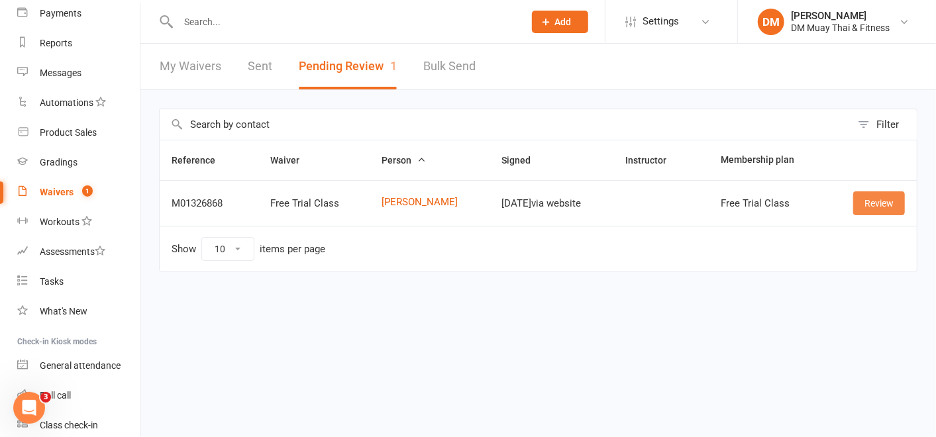
click at [890, 208] on link "Review" at bounding box center [879, 203] width 52 height 24
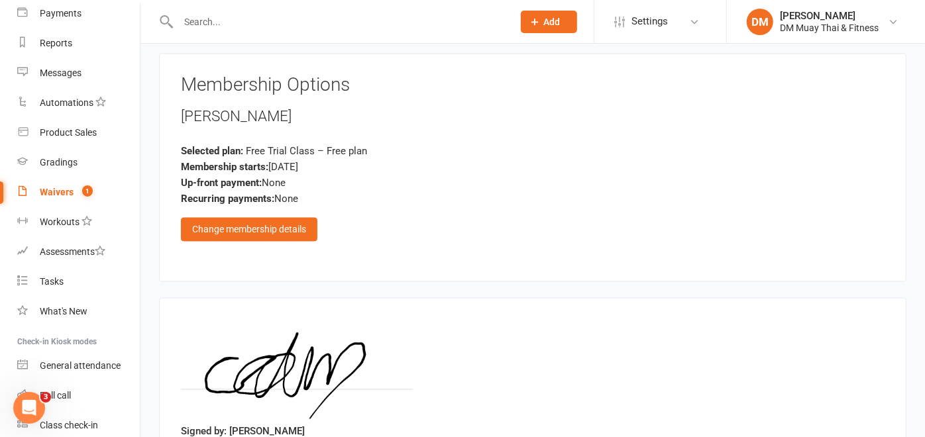
scroll to position [1692, 0]
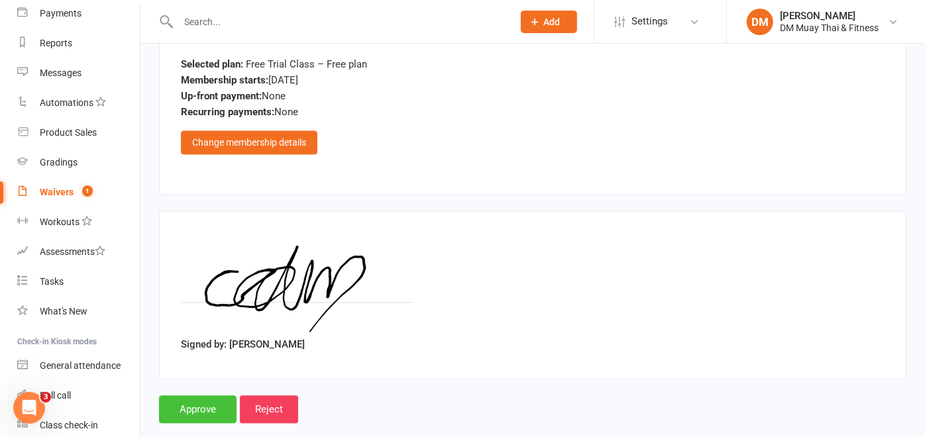
click at [214, 403] on input "Approve" at bounding box center [197, 409] width 77 height 28
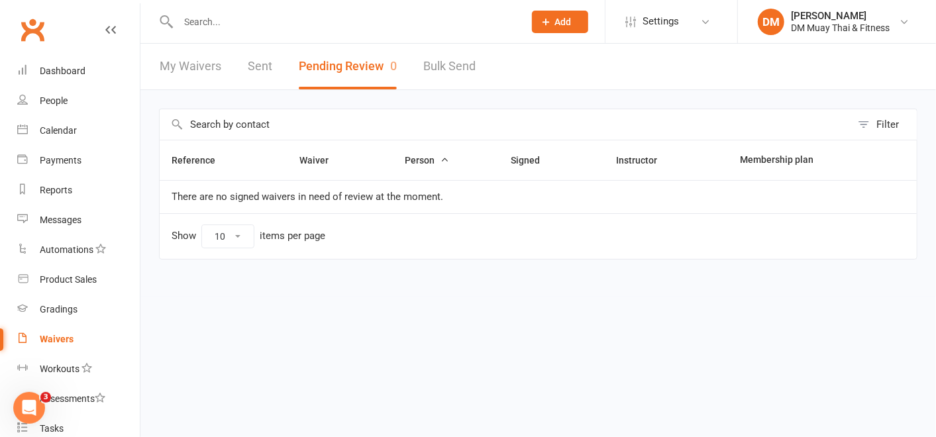
click at [161, 102] on div "Filter Reference Waiver Person Signed Instructor Membership plan There are no s…" at bounding box center [537, 193] width 795 height 207
click at [227, 23] on input "text" at bounding box center [344, 22] width 340 height 19
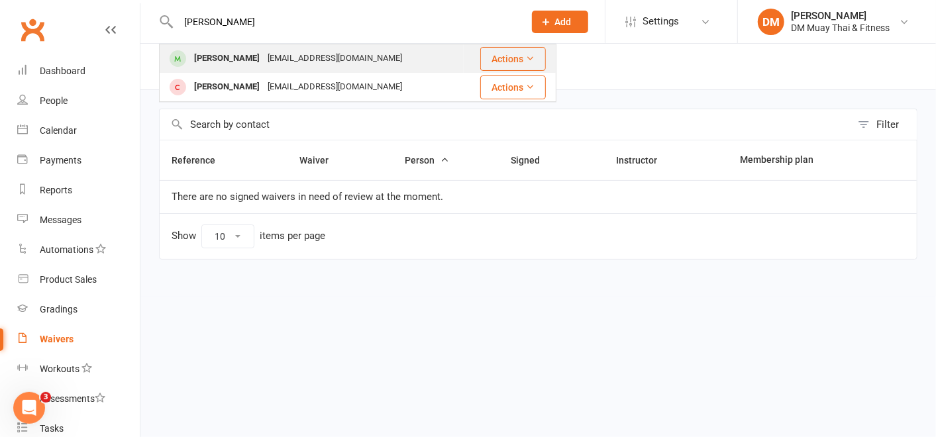
type input "zane"
click at [227, 50] on div "Zane Eirth" at bounding box center [227, 58] width 74 height 19
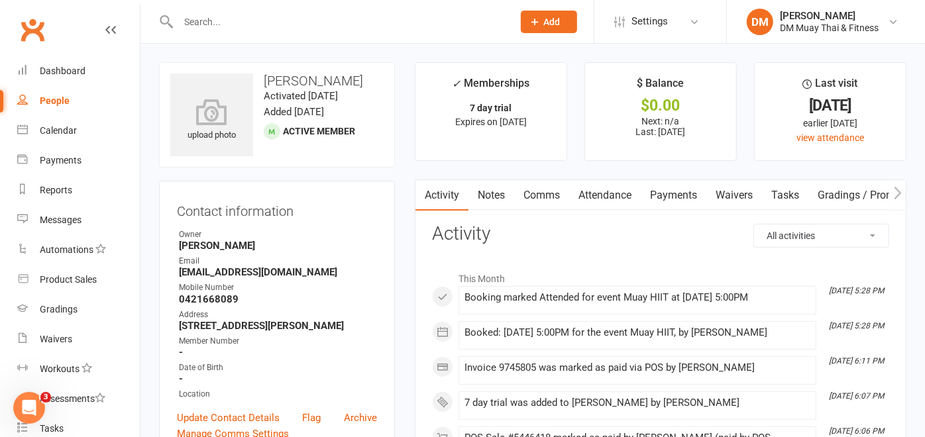
click at [740, 187] on link "Waivers" at bounding box center [734, 195] width 56 height 30
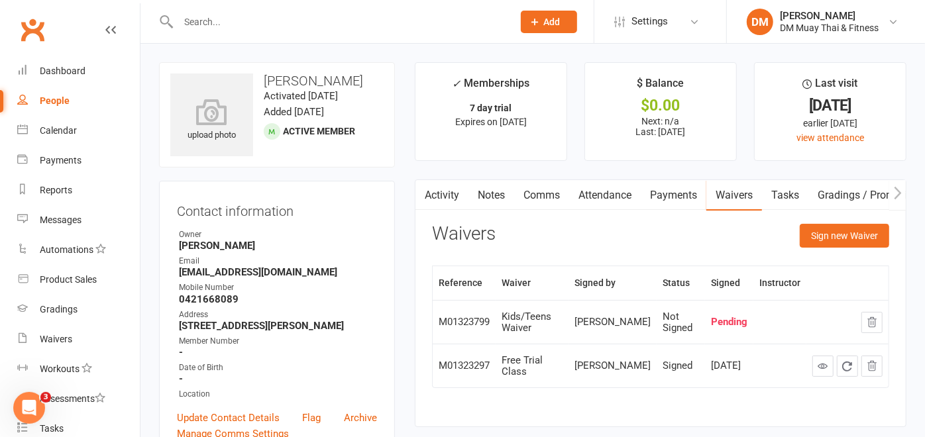
click at [264, 21] on input "text" at bounding box center [338, 22] width 329 height 19
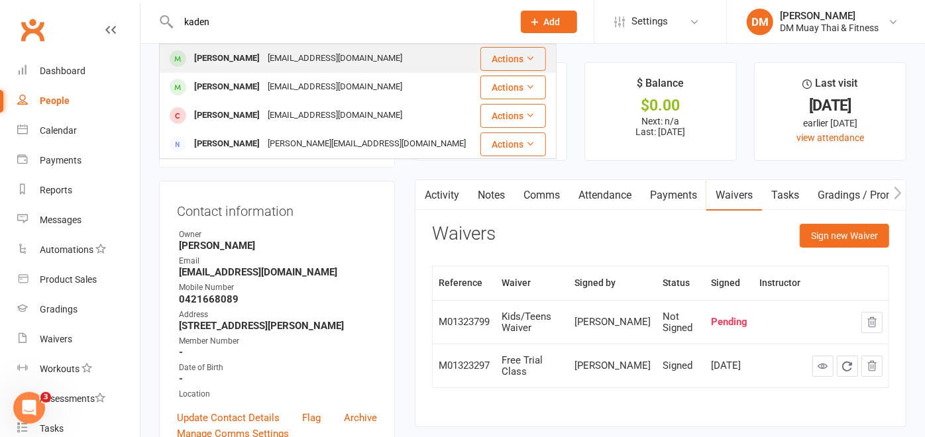
type input "kaden"
click at [256, 60] on div "Kaden Danyliuk" at bounding box center [227, 58] width 74 height 19
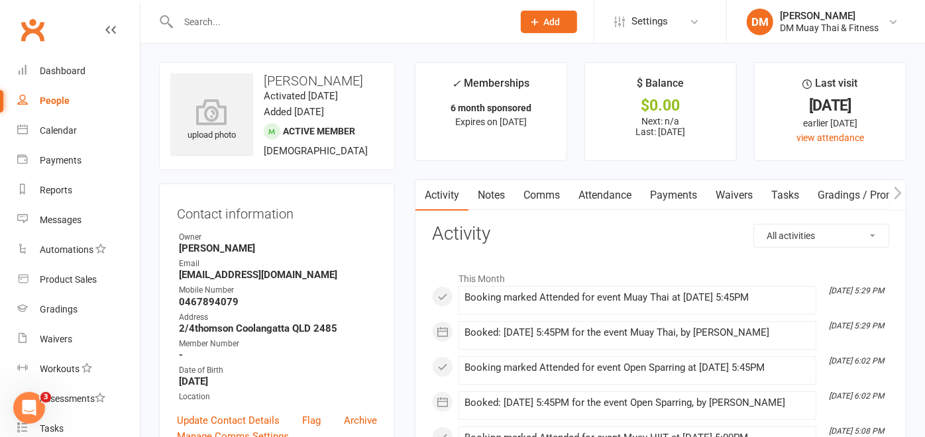
click at [680, 189] on link "Payments" at bounding box center [673, 195] width 66 height 30
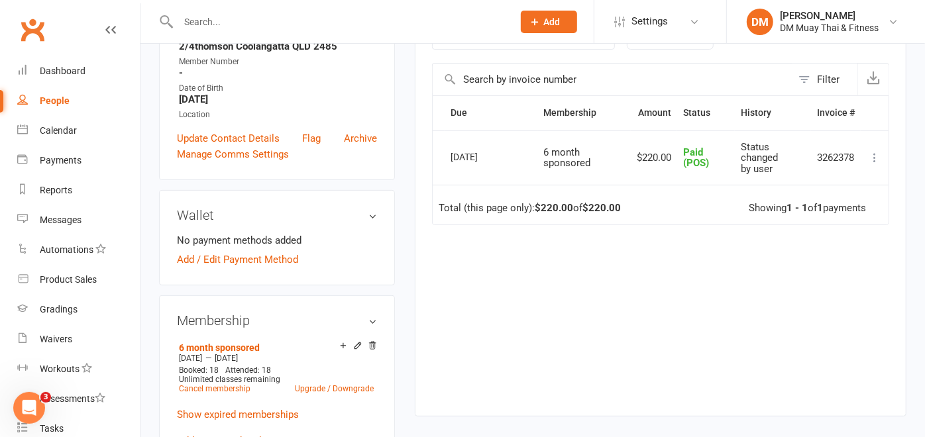
scroll to position [368, 0]
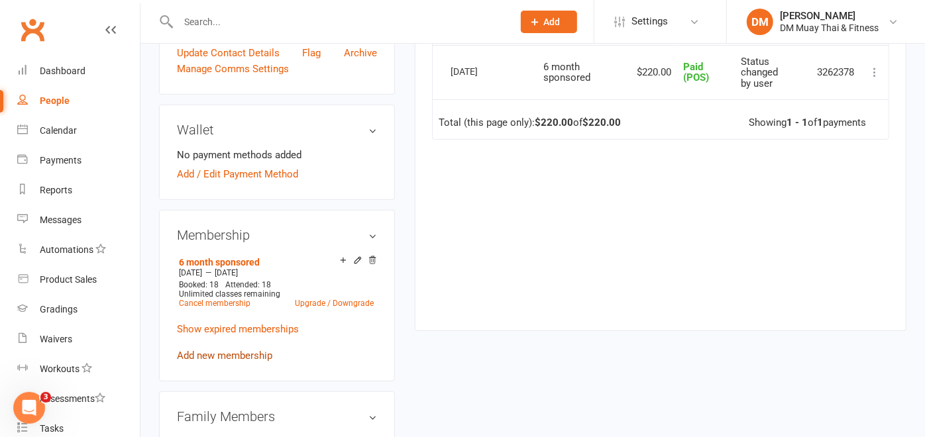
click at [227, 350] on link "Add new membership" at bounding box center [224, 356] width 95 height 12
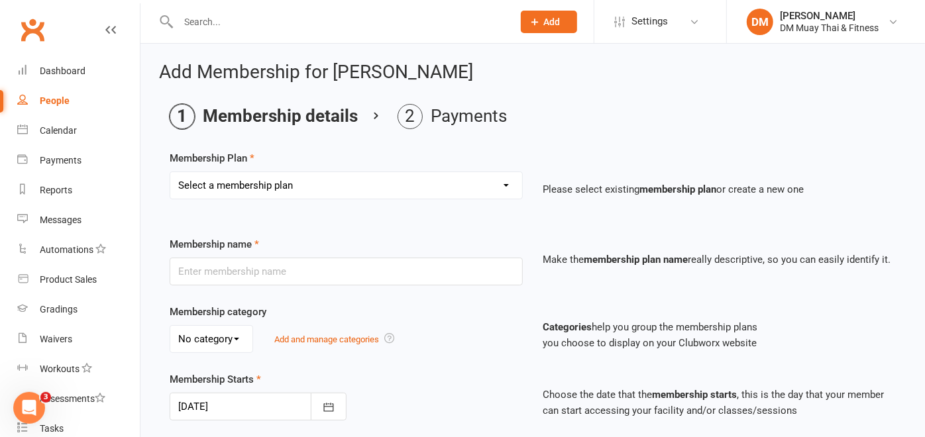
click at [475, 188] on select "Select a membership plan Create new Membership Plan 6 month sponsored 12 month …" at bounding box center [346, 185] width 352 height 26
select select "1"
click at [170, 172] on select "Select a membership plan Create new Membership Plan 6 month sponsored 12 month …" at bounding box center [346, 185] width 352 height 26
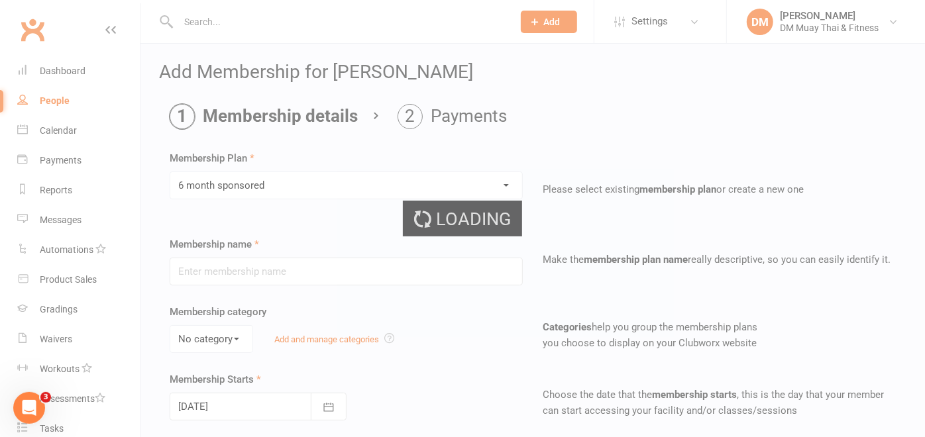
type input "6 month sponsored"
select select "5"
type input "6"
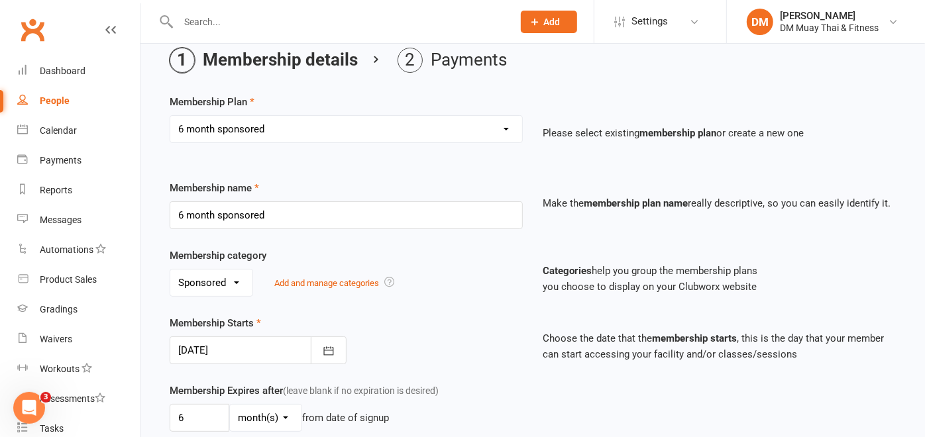
scroll to position [147, 0]
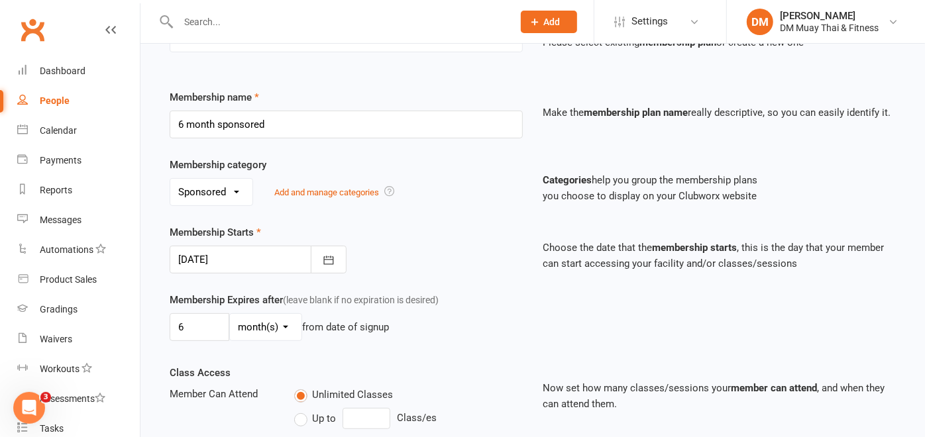
click at [278, 323] on select "day(s) week(s) month(s) year(s)" at bounding box center [266, 327] width 72 height 26
select select "1"
click at [230, 314] on select "day(s) week(s) month(s) year(s)" at bounding box center [266, 327] width 72 height 26
click at [198, 313] on input "6" at bounding box center [200, 327] width 60 height 28
type input "4"
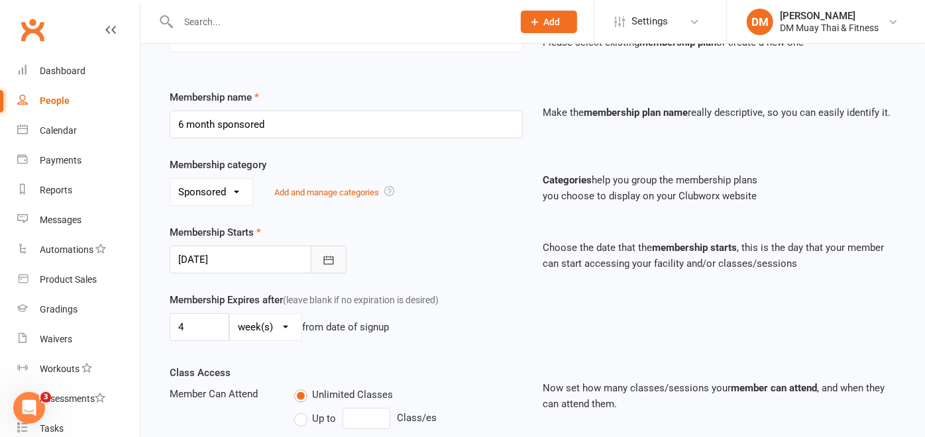
click at [336, 253] on button "button" at bounding box center [329, 260] width 36 height 28
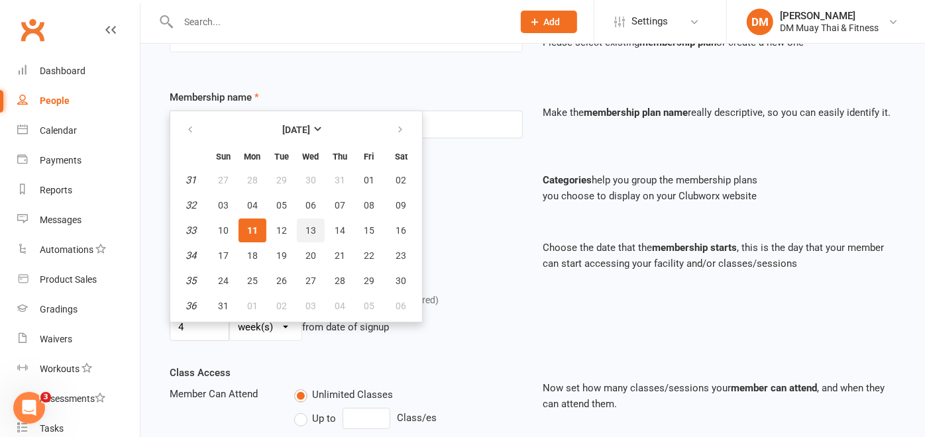
click at [307, 230] on span "13" at bounding box center [310, 230] width 11 height 11
type input "13 Aug 2025"
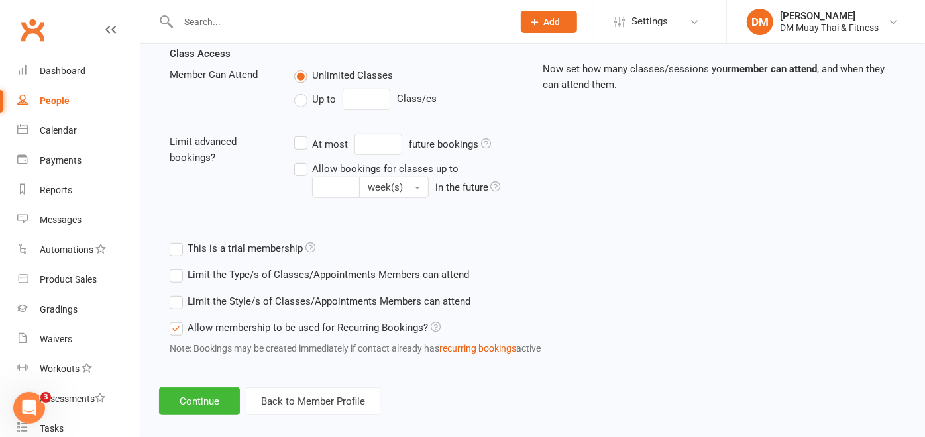
scroll to position [480, 0]
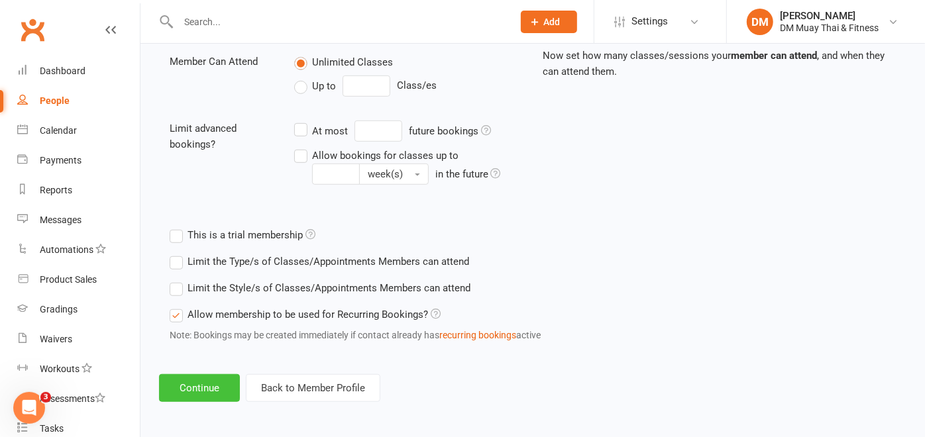
click at [204, 380] on button "Continue" at bounding box center [199, 388] width 81 height 28
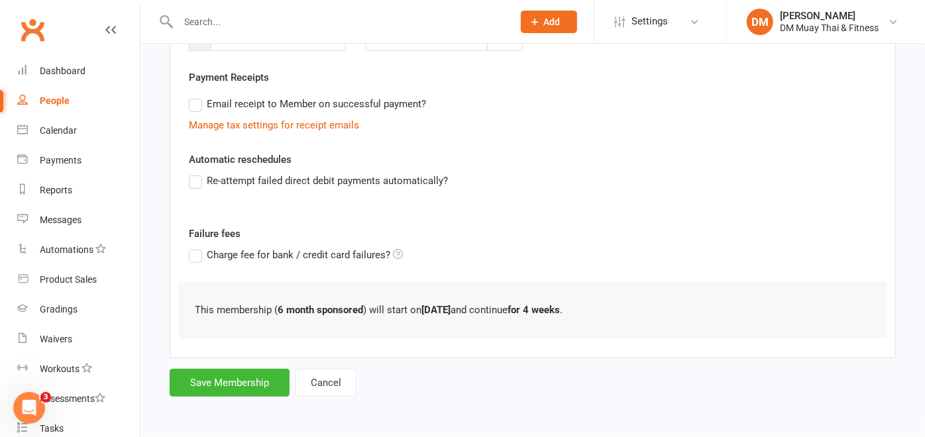
scroll to position [0, 0]
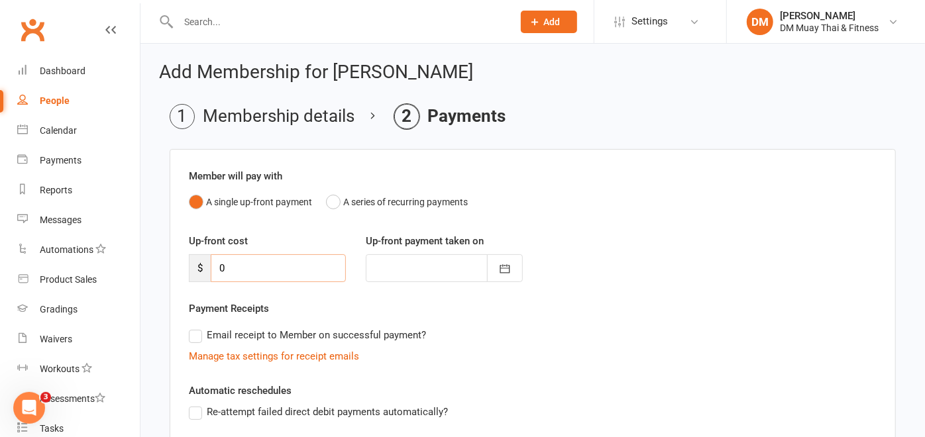
click at [244, 274] on input "0" at bounding box center [278, 268] width 135 height 28
type input "2"
type input "[DATE]"
type input "220"
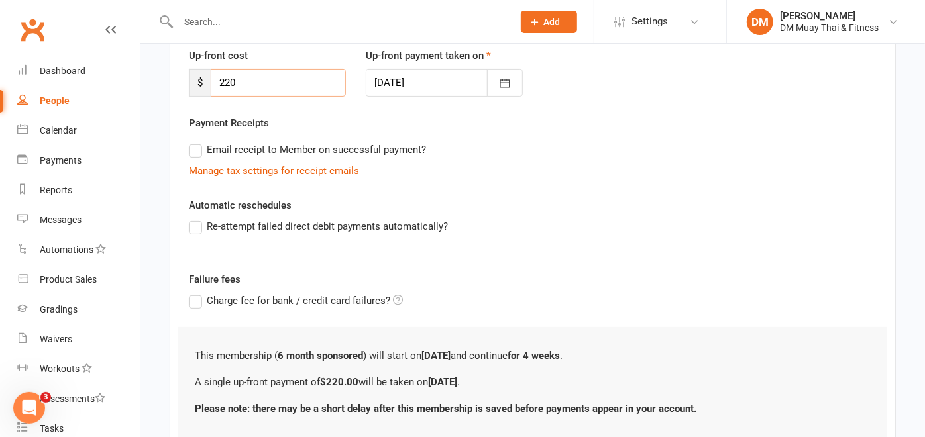
scroll to position [282, 0]
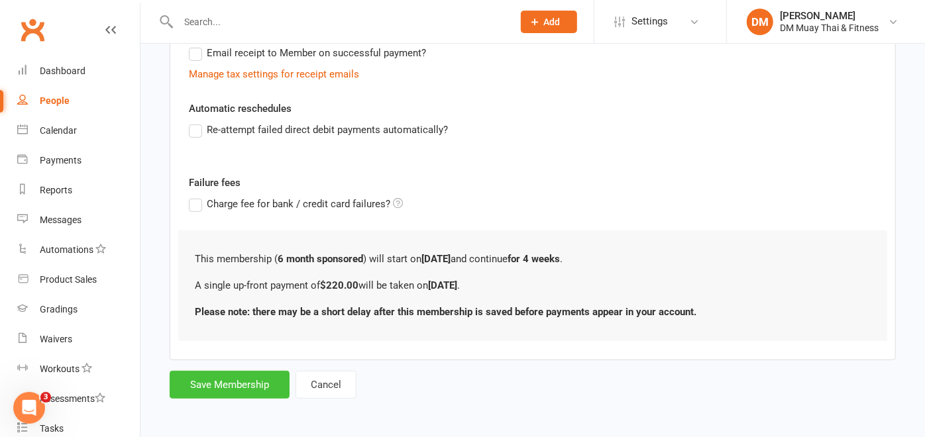
click at [254, 371] on button "Save Membership" at bounding box center [230, 385] width 120 height 28
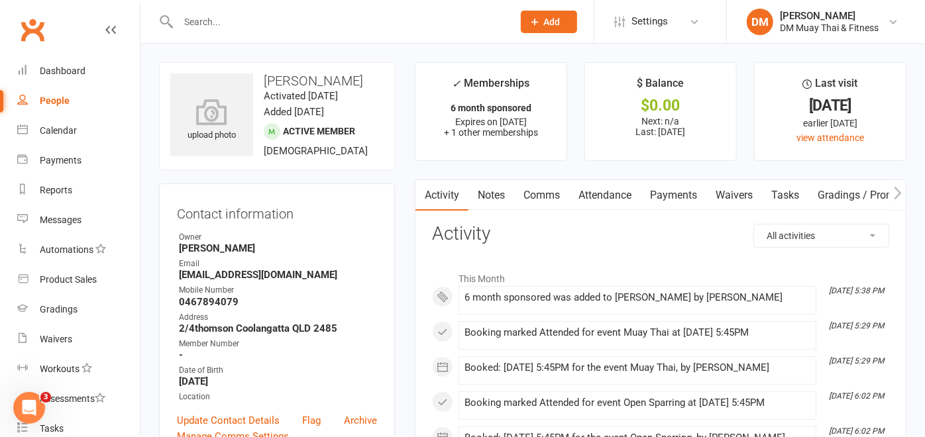
click at [678, 197] on link "Payments" at bounding box center [673, 195] width 66 height 30
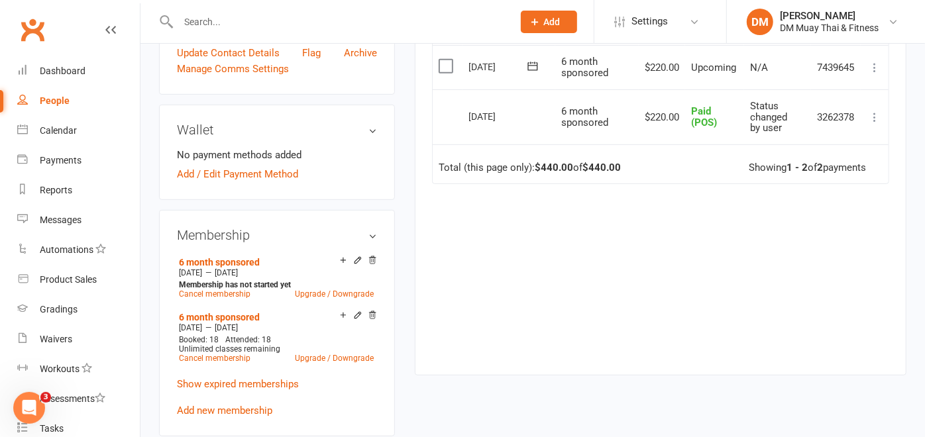
scroll to position [0, 58]
click at [870, 62] on icon at bounding box center [874, 67] width 13 height 13
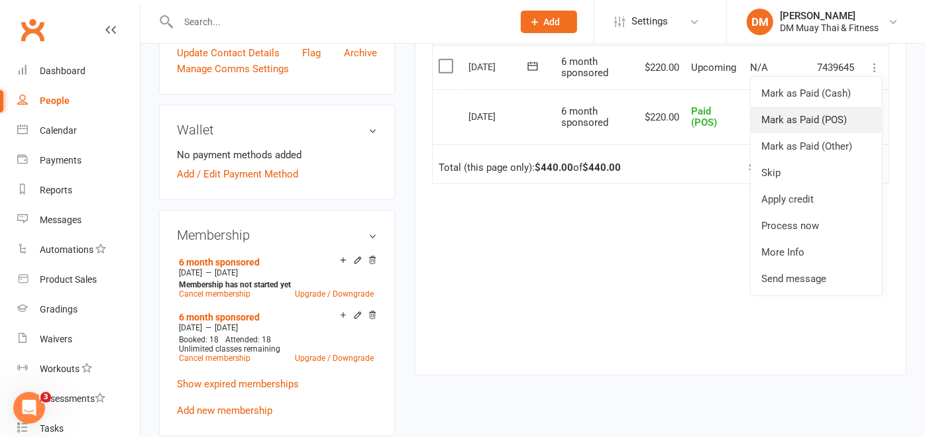
click at [843, 110] on link "Mark as Paid (POS)" at bounding box center [815, 120] width 131 height 26
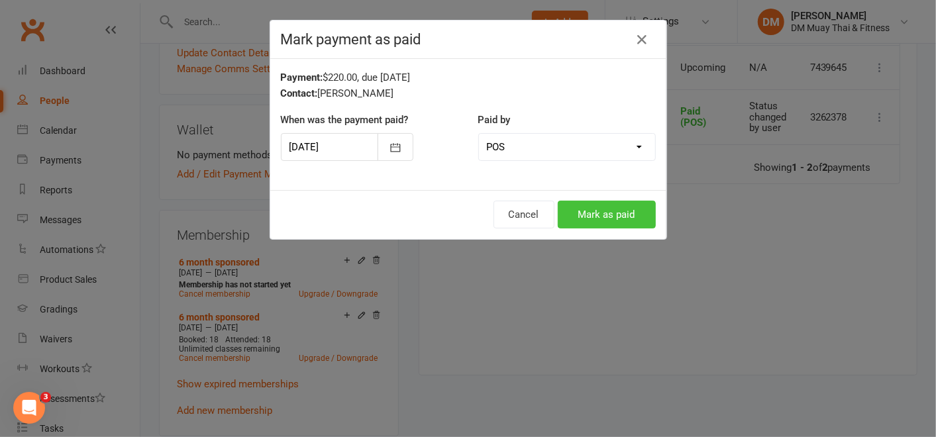
click at [589, 210] on button "Mark as paid" at bounding box center [607, 215] width 98 height 28
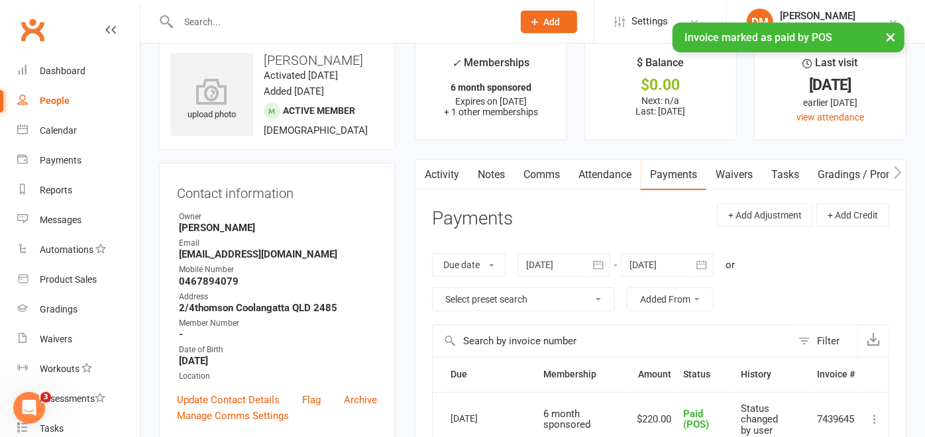
scroll to position [0, 0]
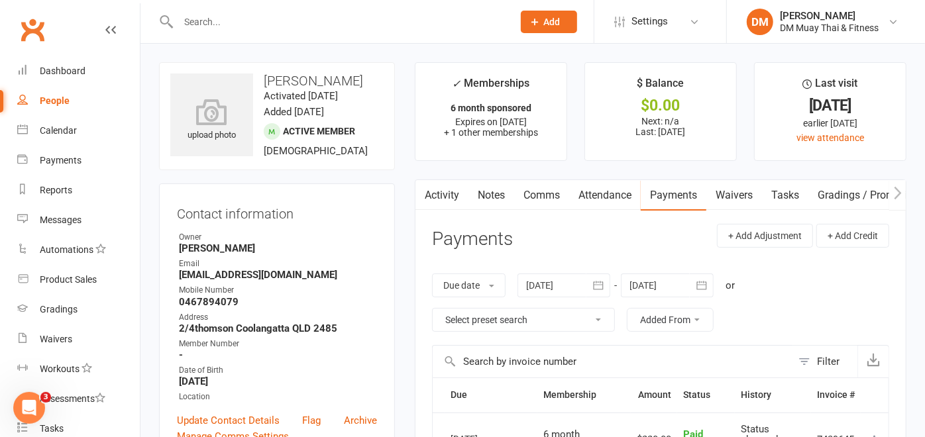
click at [282, 19] on input "text" at bounding box center [338, 22] width 329 height 19
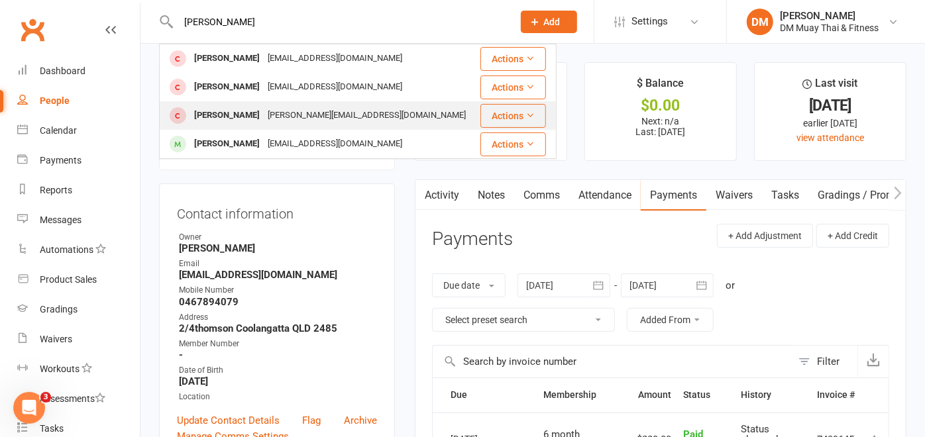
type input "joe"
click at [264, 107] on div "fitzgibbons.jef@gmail.com" at bounding box center [367, 115] width 206 height 19
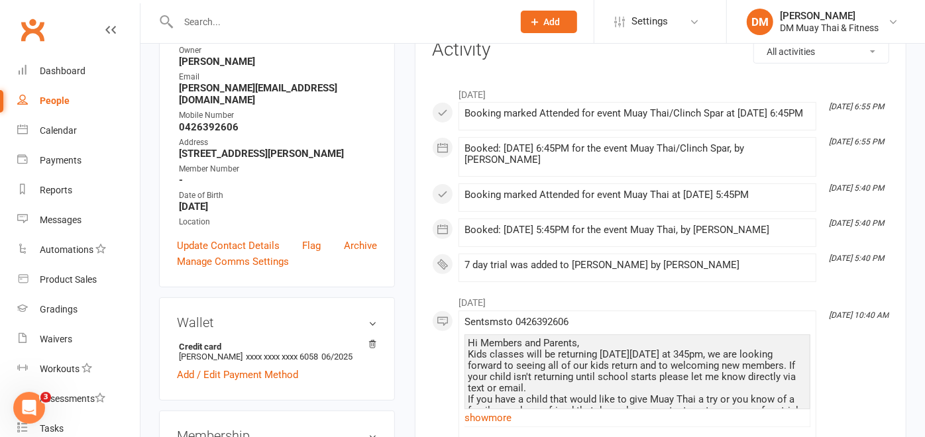
scroll to position [294, 0]
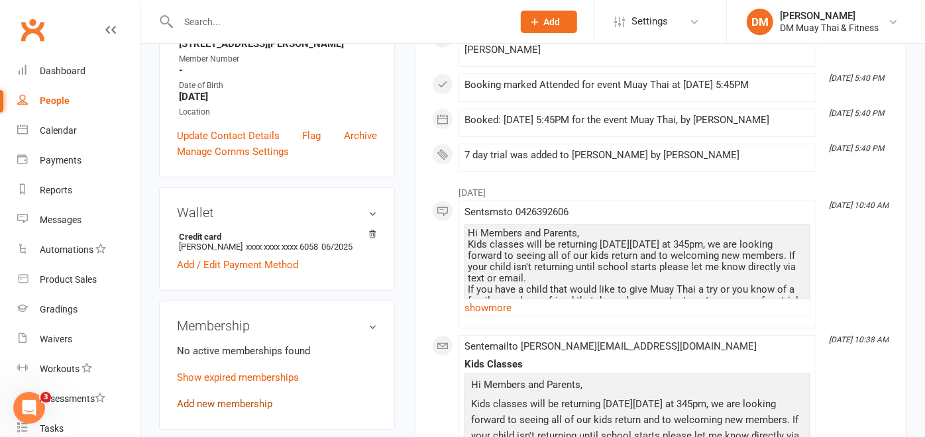
click at [243, 410] on link "Add new membership" at bounding box center [224, 404] width 95 height 12
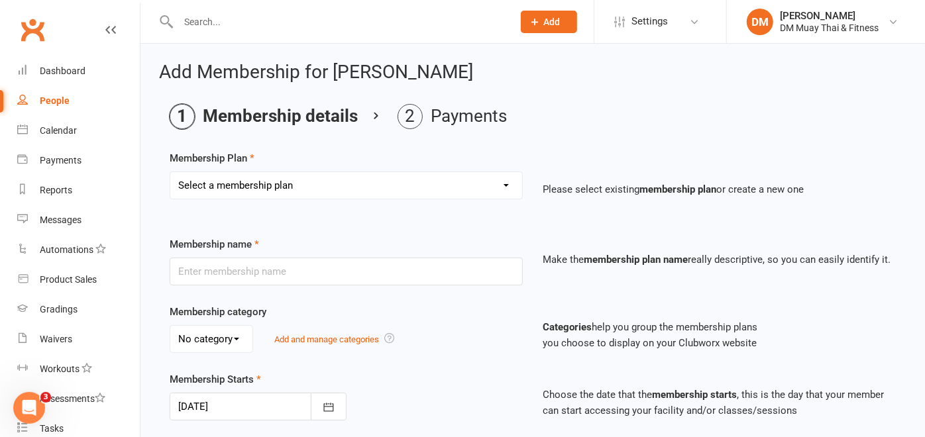
click at [489, 179] on select "Select a membership plan Create new Membership Plan 6 month sponsored 12 month …" at bounding box center [346, 185] width 352 height 26
select select "18"
click at [170, 172] on select "Select a membership plan Create new Membership Plan 6 month sponsored 12 month …" at bounding box center [346, 185] width 352 height 26
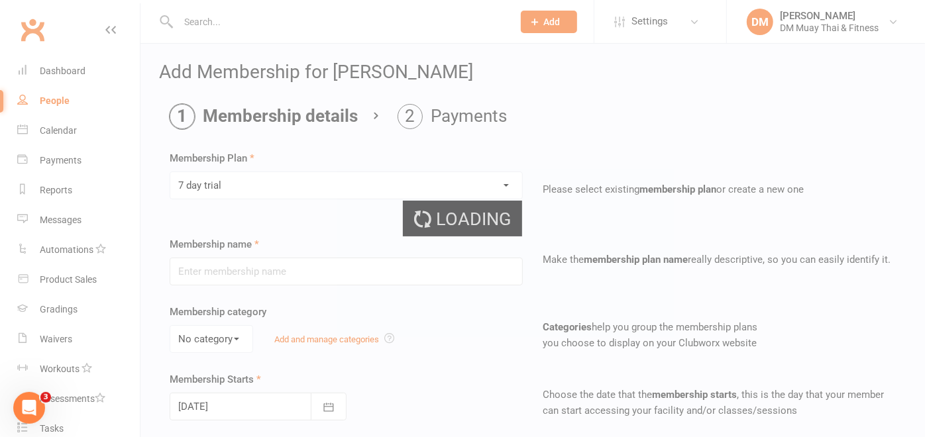
type input "7 day trial"
select select "7"
type input "7"
select select "0"
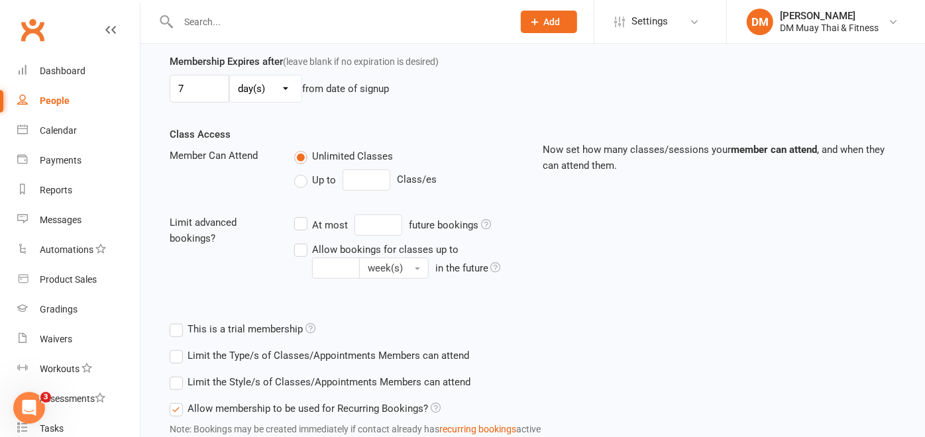
scroll to position [480, 0]
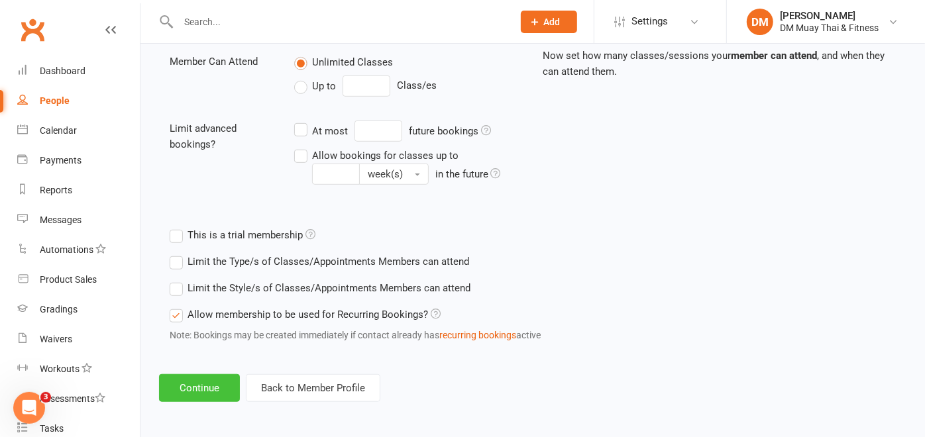
click at [197, 387] on button "Continue" at bounding box center [199, 388] width 81 height 28
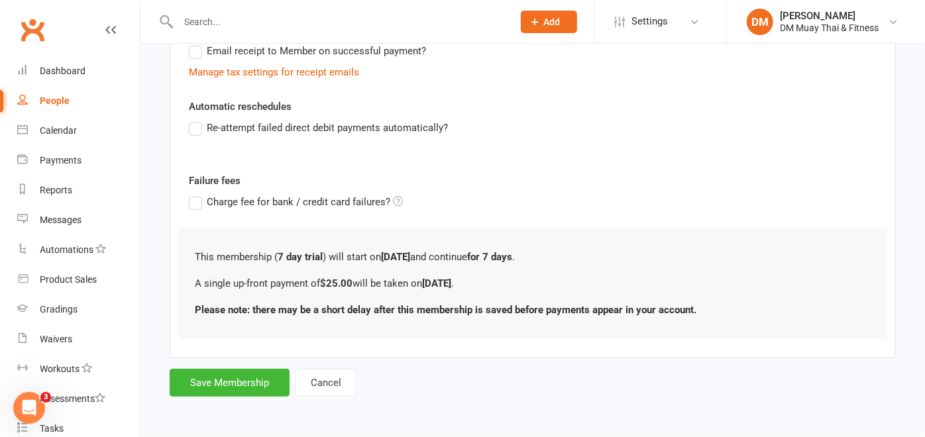
scroll to position [0, 0]
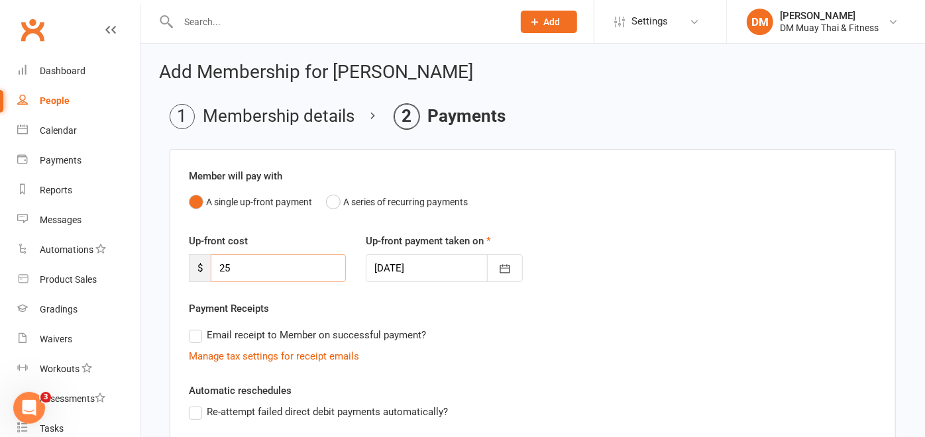
click at [265, 260] on input "25" at bounding box center [278, 268] width 135 height 28
type input "2"
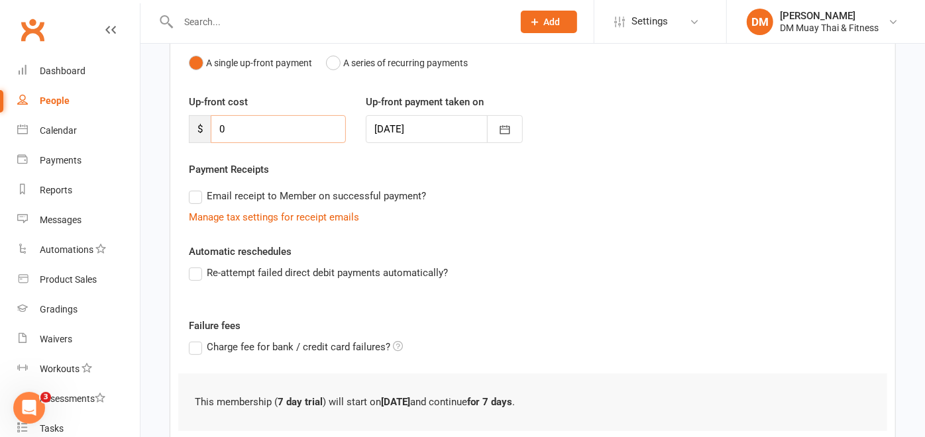
scroll to position [229, 0]
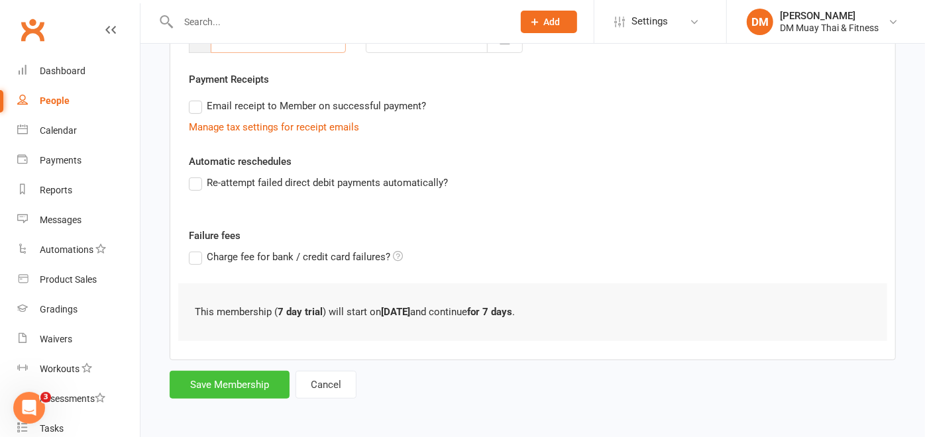
type input "0"
click at [251, 375] on button "Save Membership" at bounding box center [230, 385] width 120 height 28
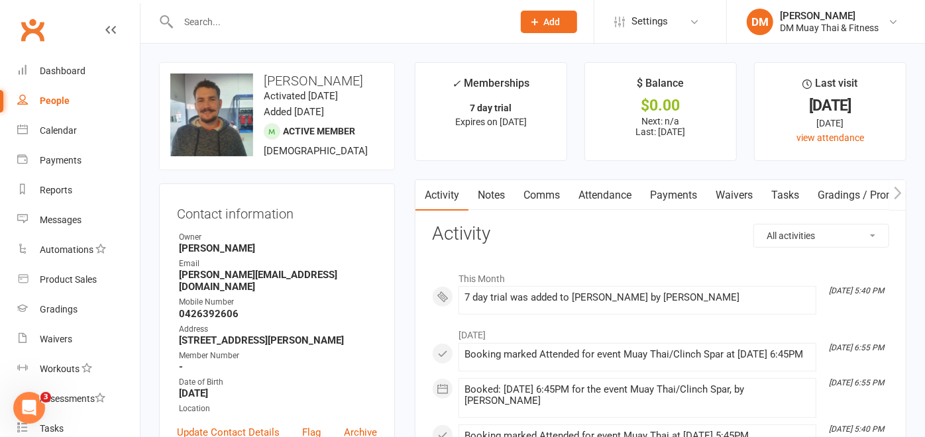
click at [348, 15] on input "text" at bounding box center [338, 22] width 329 height 19
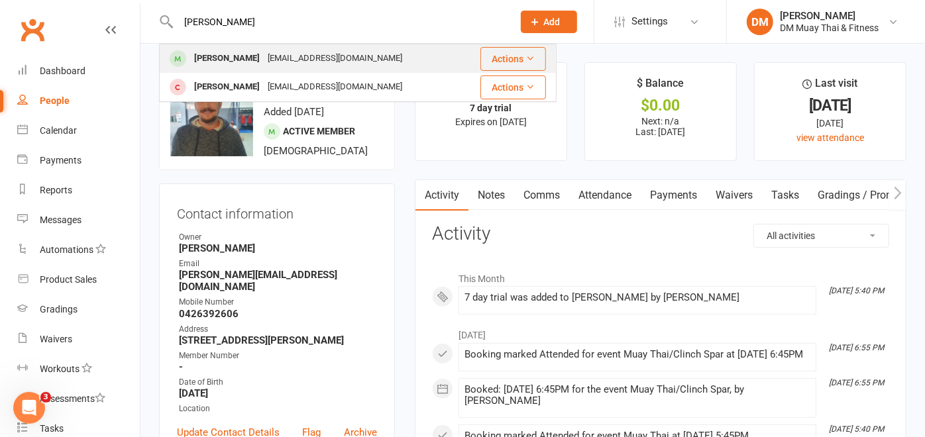
type input "zane"
click at [307, 64] on div "taylorrose93@hotmail.com" at bounding box center [335, 58] width 142 height 19
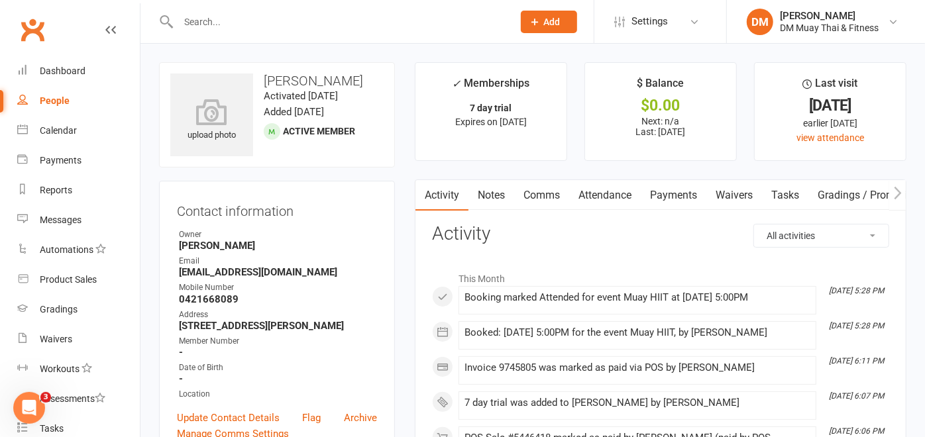
click at [217, 23] on input "text" at bounding box center [338, 22] width 329 height 19
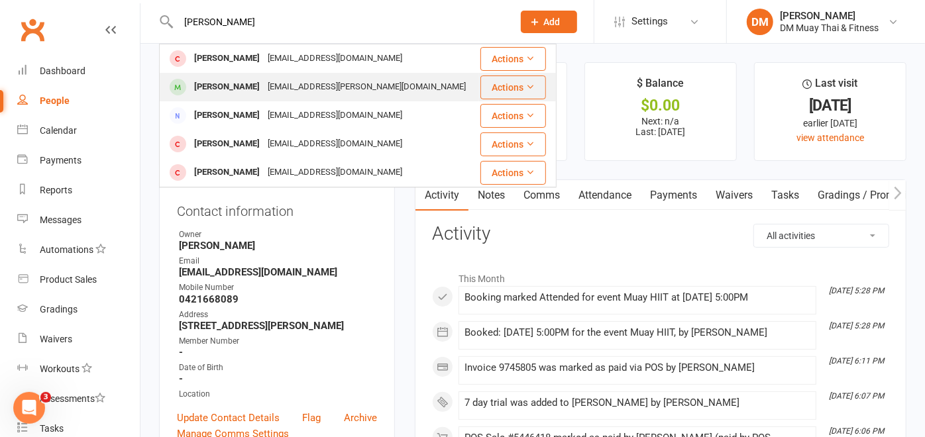
type input "jarrod"
click at [243, 83] on div "[PERSON_NAME]" at bounding box center [227, 86] width 74 height 19
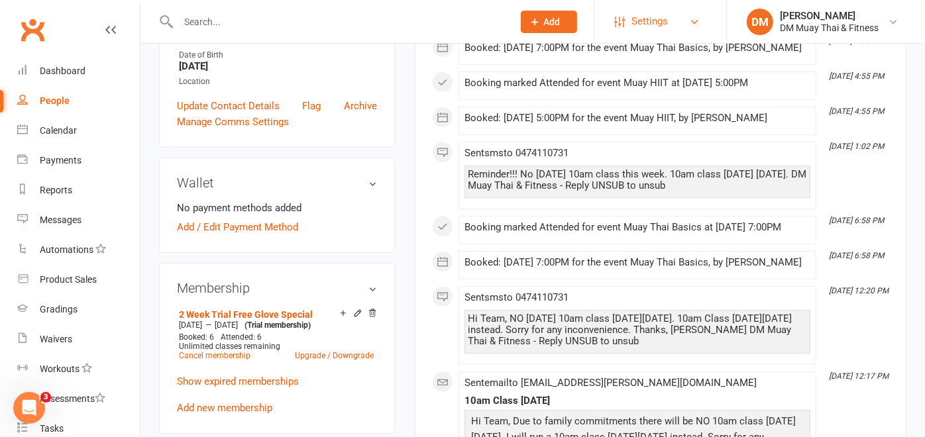
scroll to position [147, 0]
